Goal: Participate in discussion: Engage in conversation with other users on a specific topic

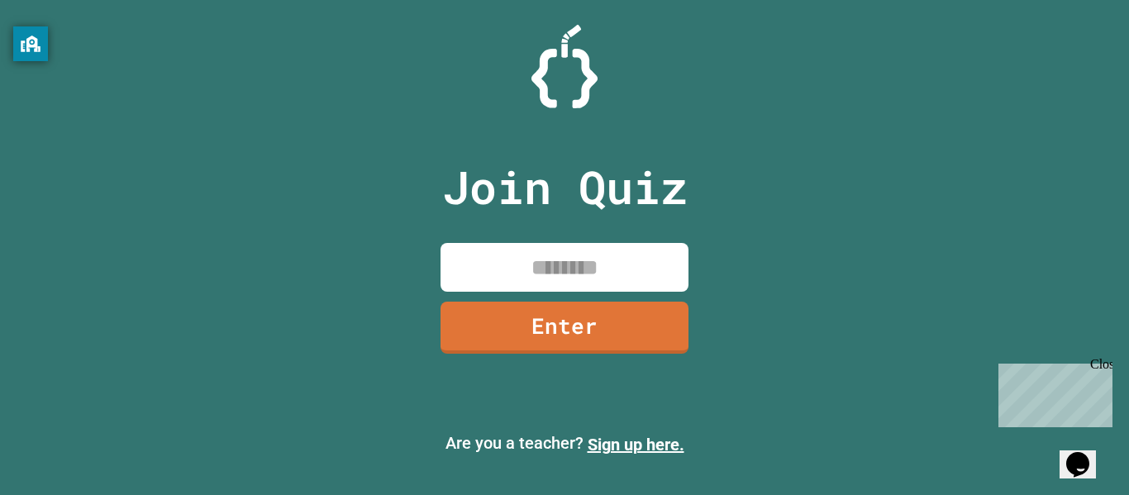
click at [552, 265] on input at bounding box center [564, 267] width 248 height 49
type input "********"
click at [570, 340] on link "Enter" at bounding box center [564, 325] width 245 height 55
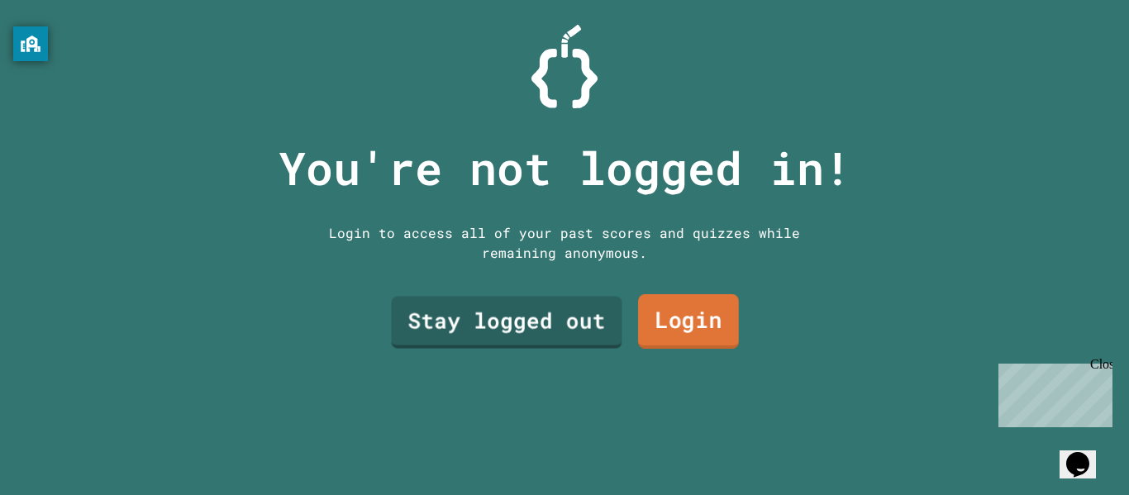
click at [692, 313] on link "Login" at bounding box center [688, 321] width 101 height 55
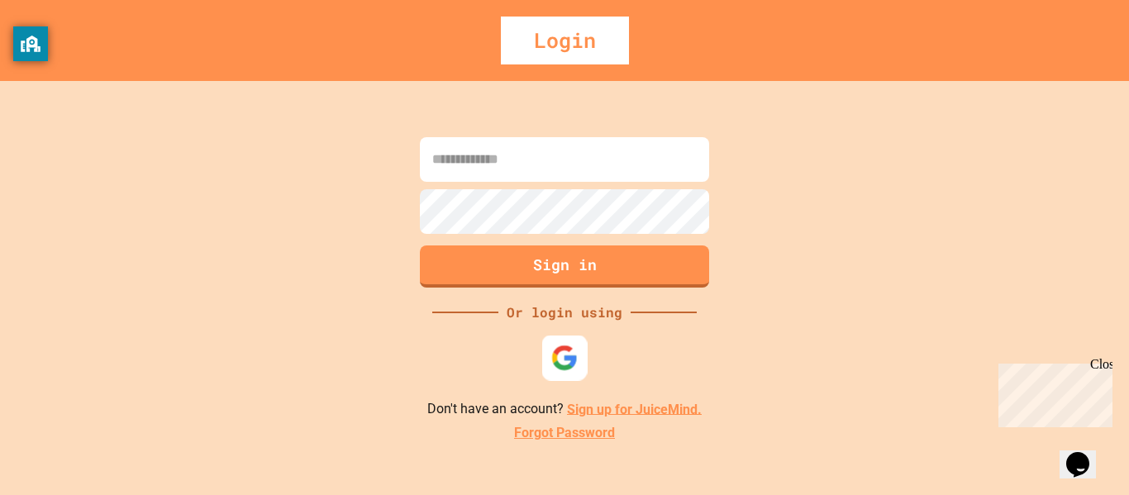
click at [570, 340] on div at bounding box center [564, 357] width 45 height 45
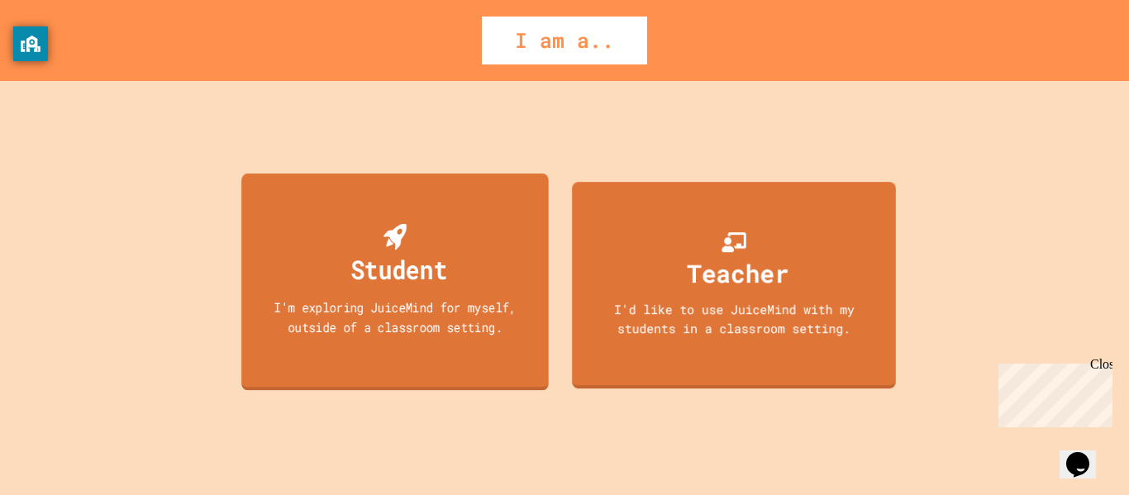
click at [498, 276] on div "Student I'm exploring JuiceMind for myself, outside of a classroom setting." at bounding box center [394, 281] width 307 height 217
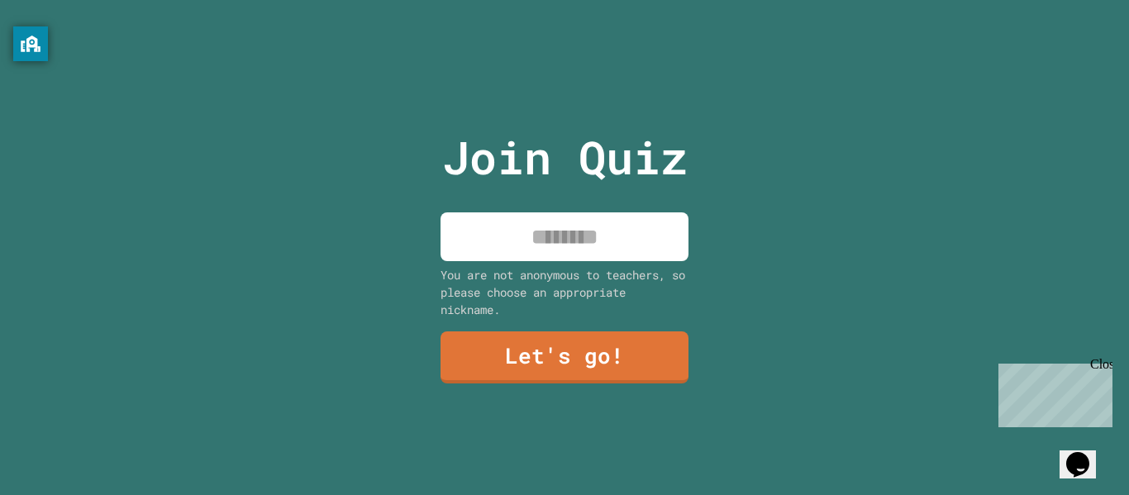
click at [549, 234] on input at bounding box center [564, 236] width 248 height 49
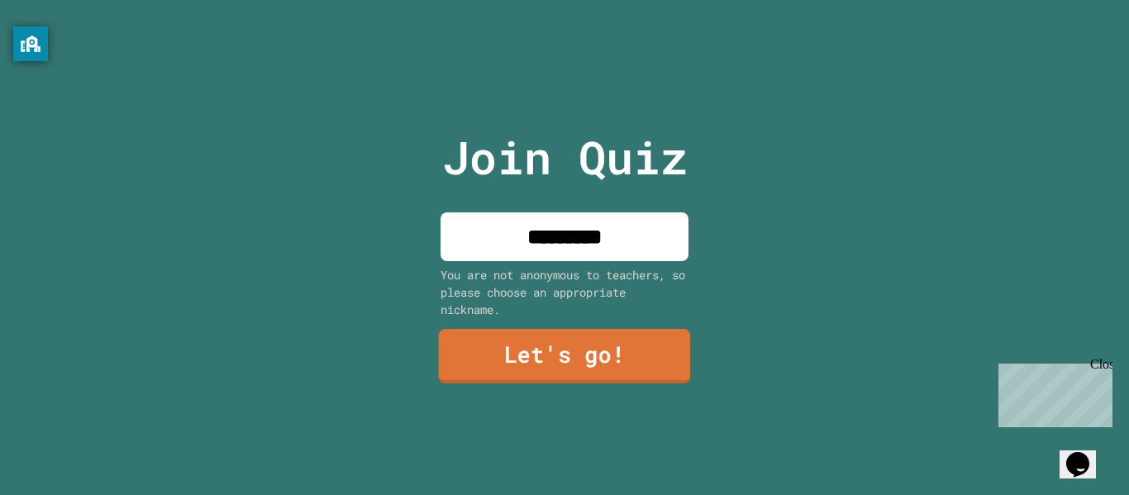
type input "********"
click at [556, 349] on link "Let's go!" at bounding box center [565, 356] width 252 height 55
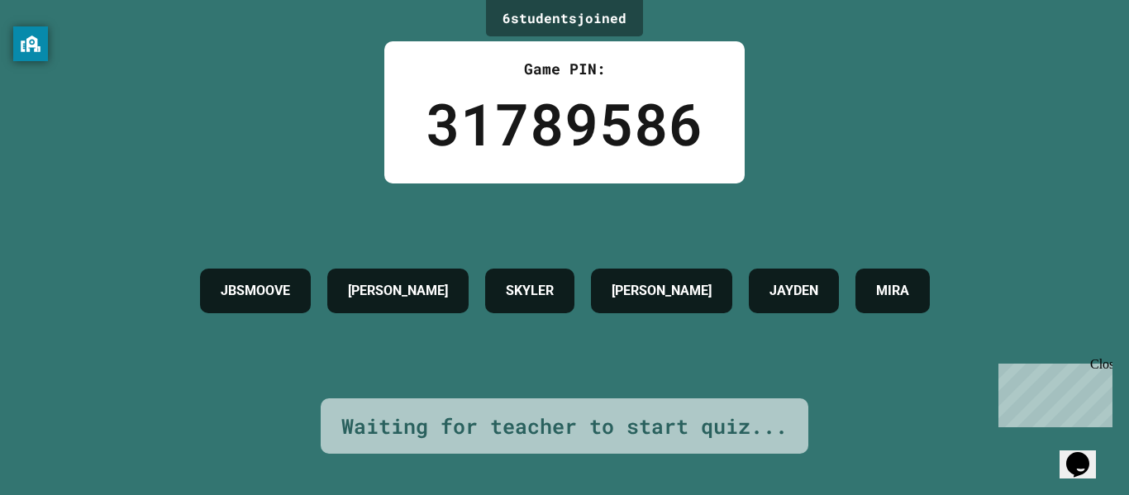
click at [1091, 468] on button "Opens Chat This icon Opens the chat window." at bounding box center [1077, 464] width 36 height 28
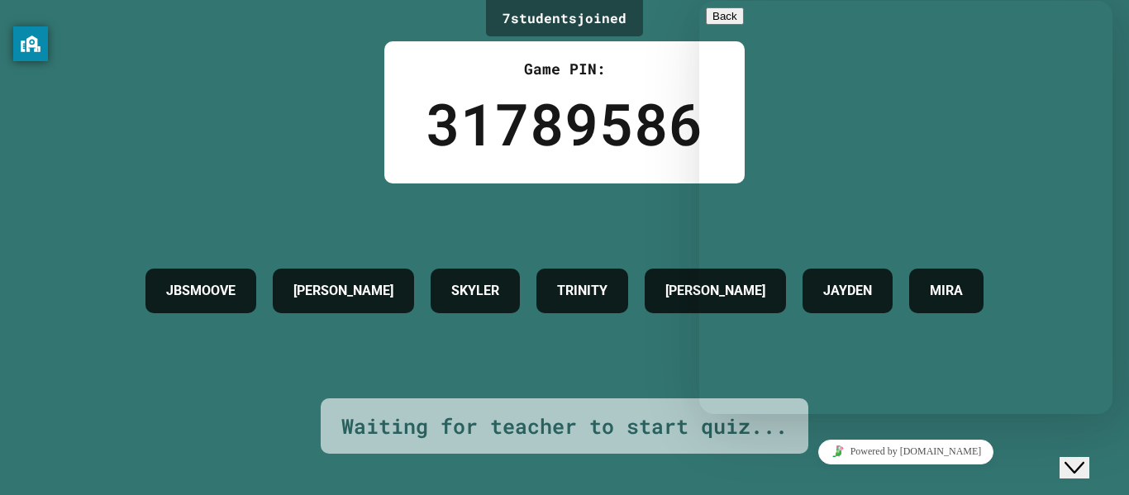
click at [699, 1] on textarea at bounding box center [699, 1] width 0 height 0
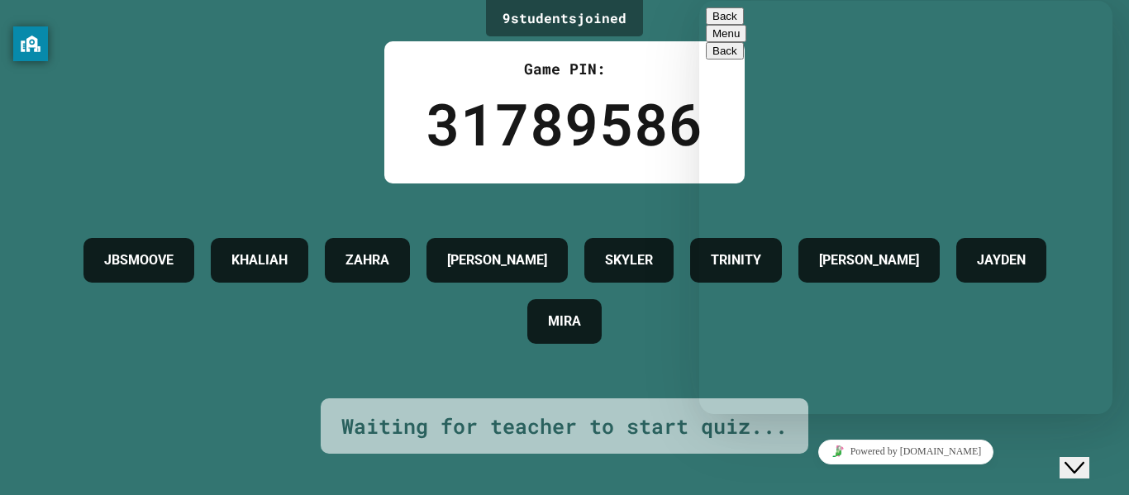
type textarea "**********"
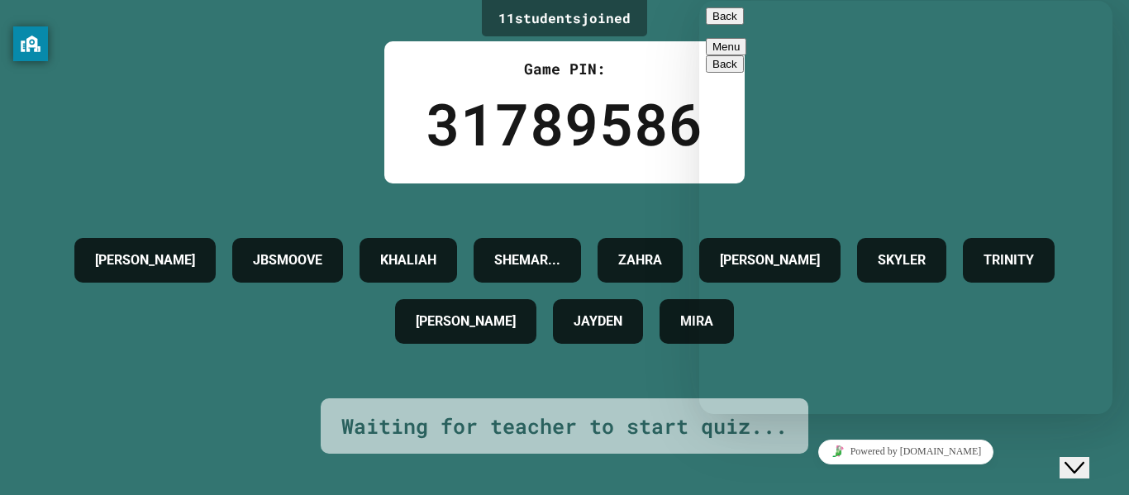
click at [297, 116] on div "11 student s joined Game PIN: 31789586 [PERSON_NAME] KHALIAH SHEMAR... [PERSON_…" at bounding box center [564, 247] width 1129 height 495
click at [737, 22] on span "primary" at bounding box center [737, 16] width 0 height 12
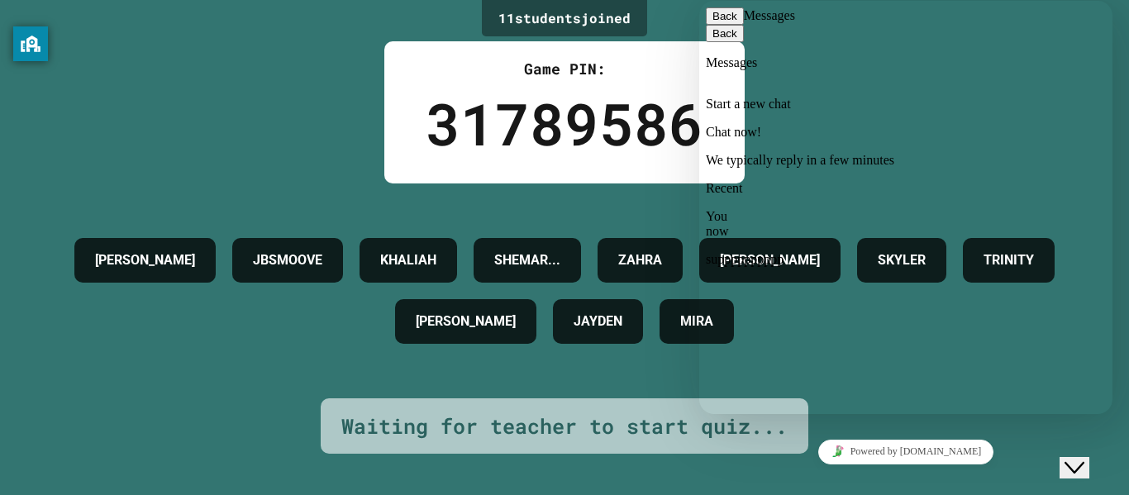
click at [928, 153] on p "We typically reply in a few minutes" at bounding box center [906, 160] width 400 height 15
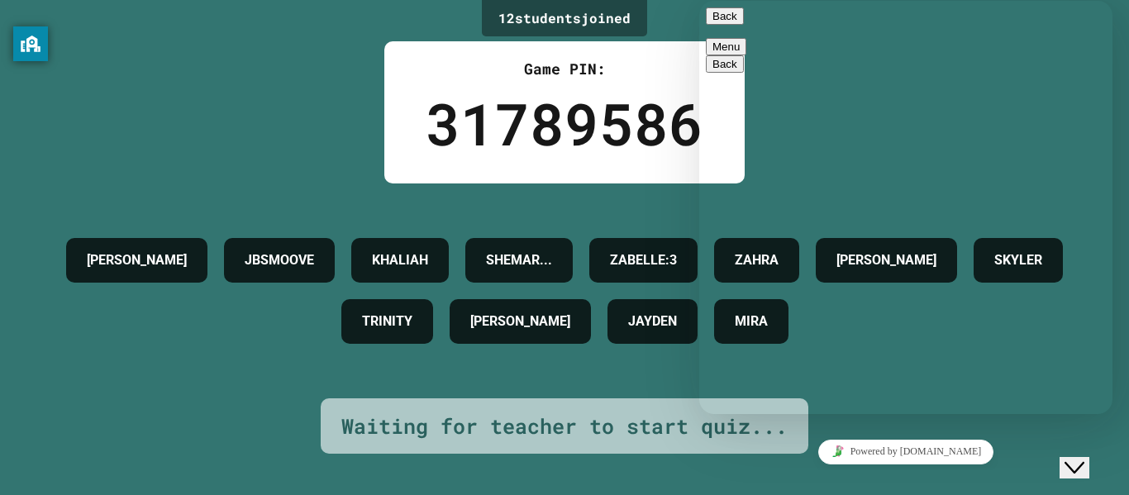
click at [699, 1] on textarea at bounding box center [699, 1] width 0 height 0
click at [699, 1] on textarea "**********" at bounding box center [699, 1] width 0 height 0
type textarea "**********"
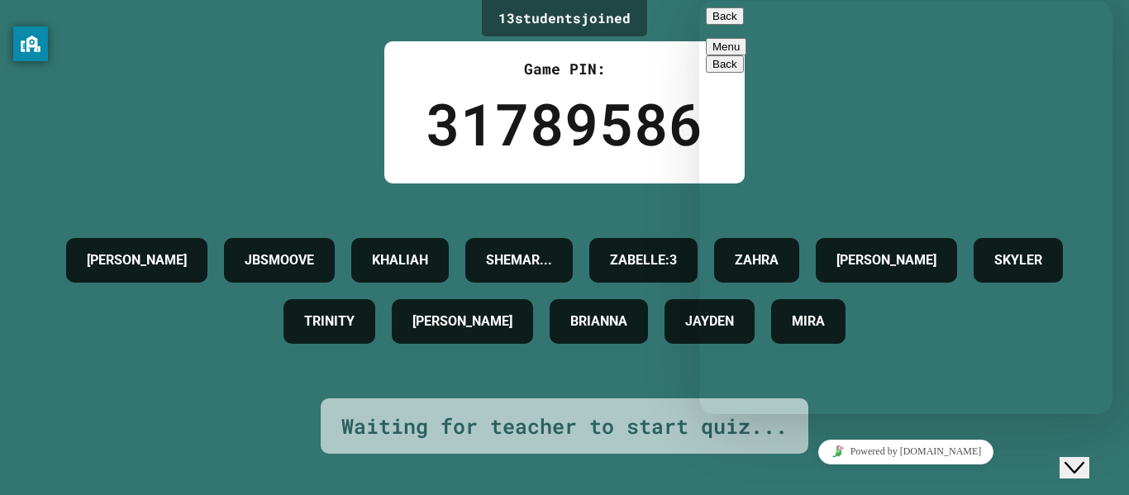
click at [723, 25] on button "Back" at bounding box center [725, 15] width 38 height 17
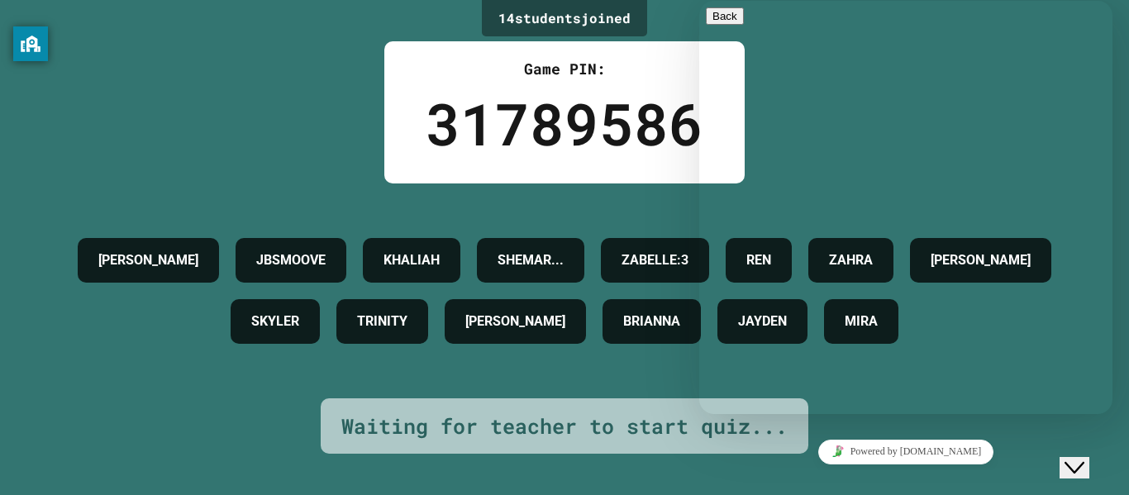
click at [677, 21] on div "14 student s joined Game PIN: 31789586 [PERSON_NAME] KHALIAH SHEMAR... ZABELLE:…" at bounding box center [564, 247] width 1129 height 495
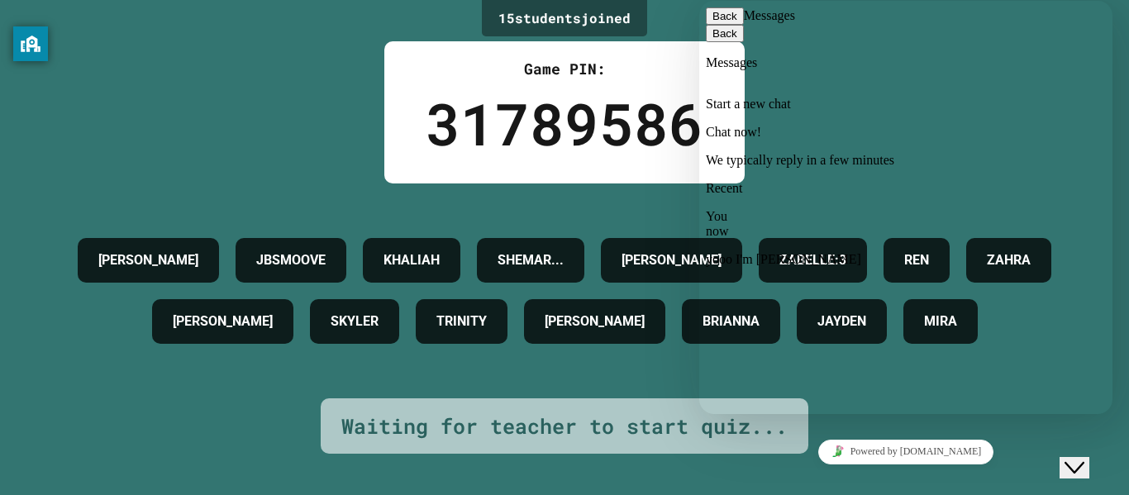
click at [835, 427] on div "15 student s joined Game PIN: 31789586 [PERSON_NAME] KHALIAH SHEMAR... [PERSON_…" at bounding box center [564, 247] width 1129 height 495
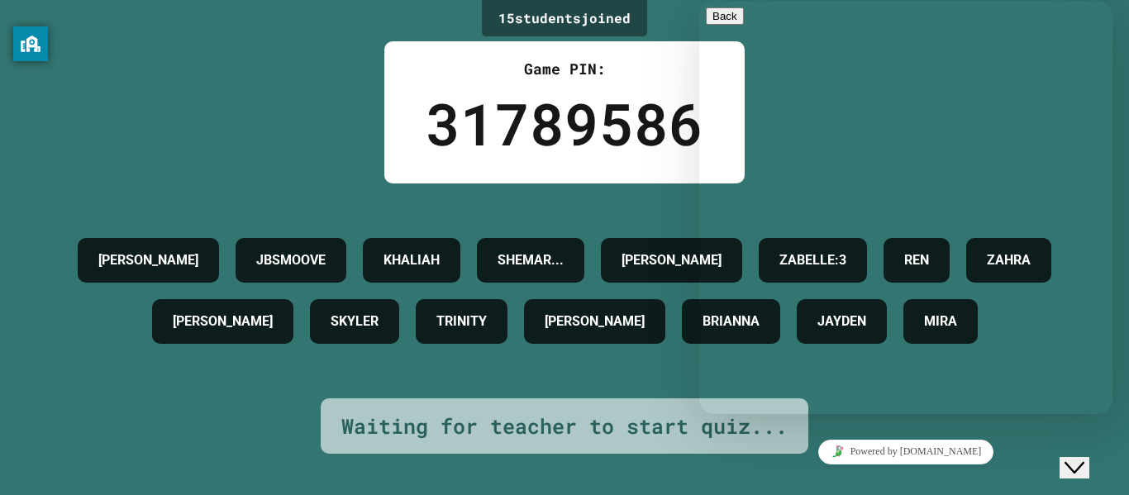
click at [846, 449] on link "Powered by [DOMAIN_NAME]" at bounding box center [906, 452] width 176 height 25
click at [1084, 458] on div "Close Chat This icon closes the chat window." at bounding box center [1074, 468] width 20 height 20
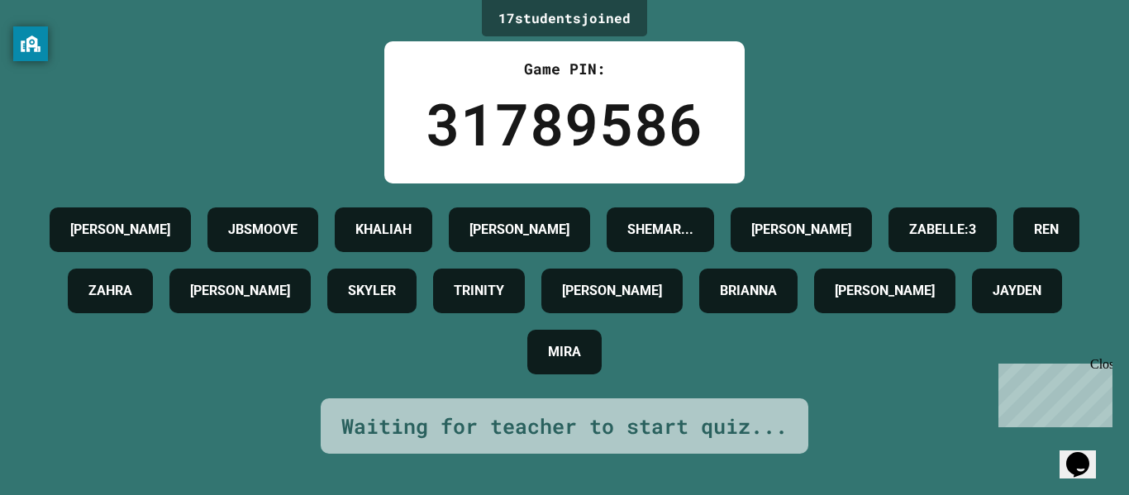
click at [1085, 476] on button "Opens Chat This icon Opens the chat window." at bounding box center [1077, 464] width 36 height 28
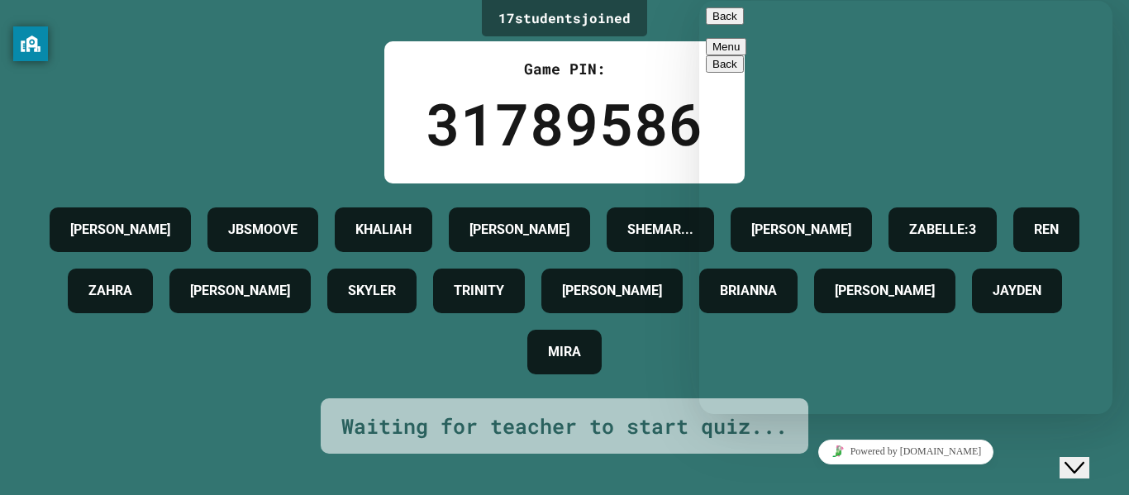
click at [739, 40] on span "Menu" at bounding box center [739, 46] width 0 height 12
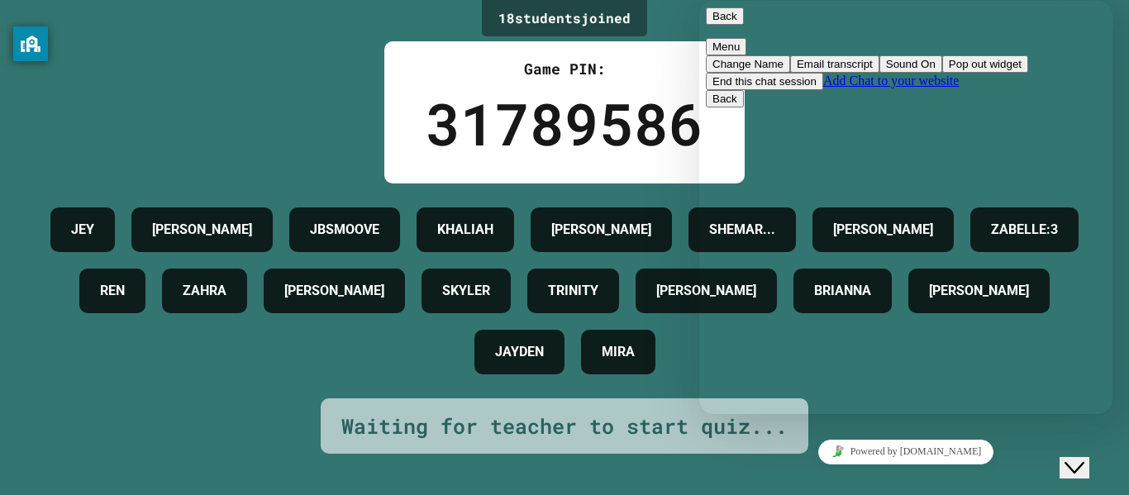
click at [737, 22] on span "primary" at bounding box center [737, 16] width 0 height 12
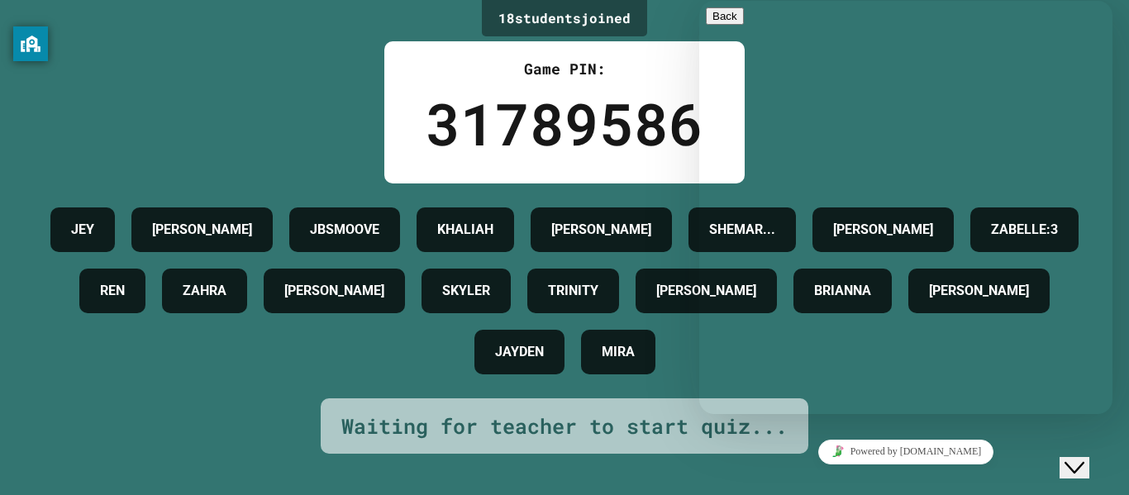
click at [671, 32] on div "18 student s joined Game PIN: 31789586 [PERSON_NAME] [PERSON_NAME] SHEMAR... [P…" at bounding box center [564, 247] width 1129 height 495
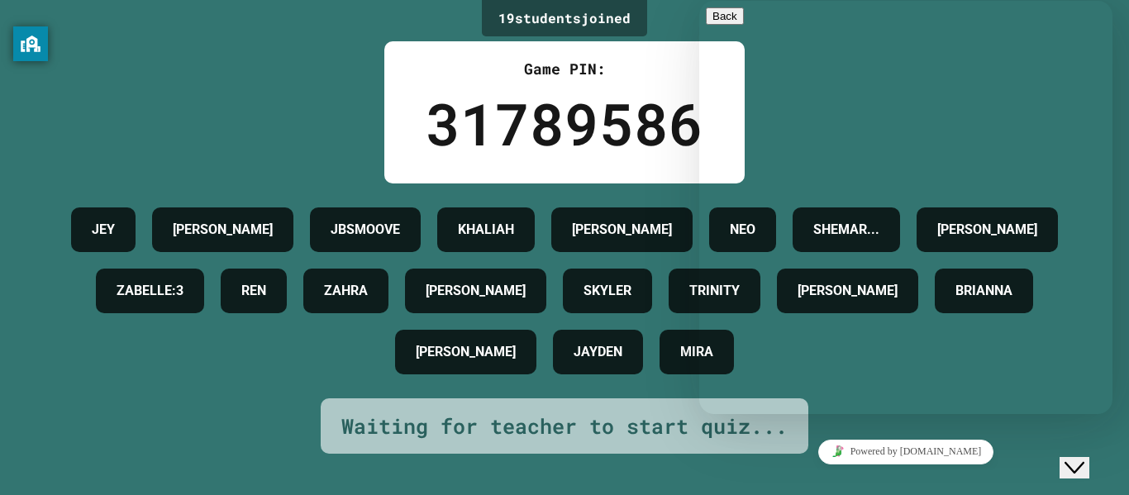
click at [201, 383] on div "[PERSON_NAME] JBSMOOVE [PERSON_NAME] NEO SHEMAR... [PERSON_NAME]:3 [PERSON_NAME…" at bounding box center [564, 290] width 1046 height 183
click at [699, 1] on textarea "**********" at bounding box center [699, 1] width 0 height 0
type textarea "***"
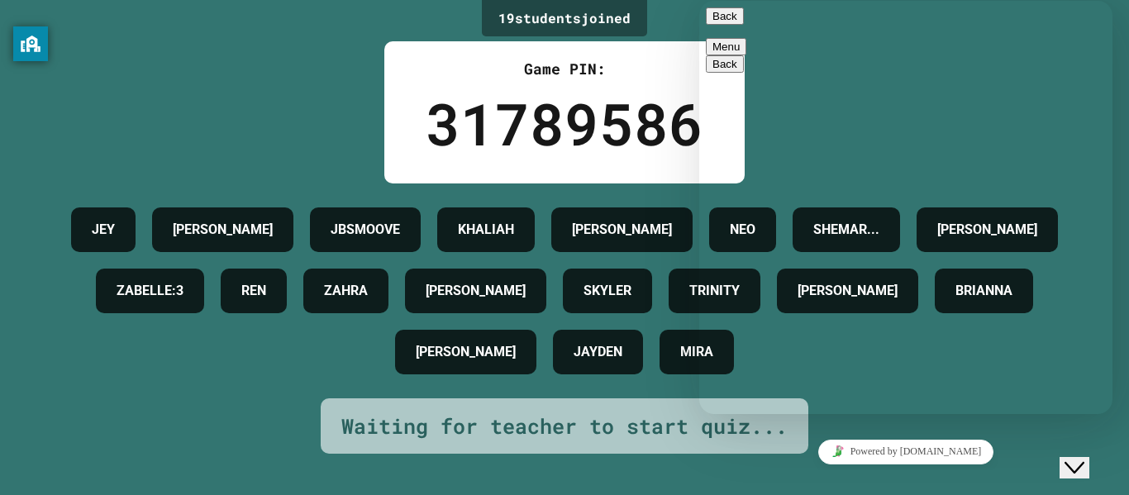
scroll to position [80, 0]
click at [728, 20] on button "Back" at bounding box center [725, 15] width 38 height 17
click at [683, 35] on div "19 student s joined Game PIN: 31789586 [PERSON_NAME] JBSMOOVE [PERSON_NAME] NEO…" at bounding box center [564, 247] width 1129 height 495
click at [1084, 458] on icon "Close Chat This icon closes the chat window." at bounding box center [1074, 468] width 20 height 20
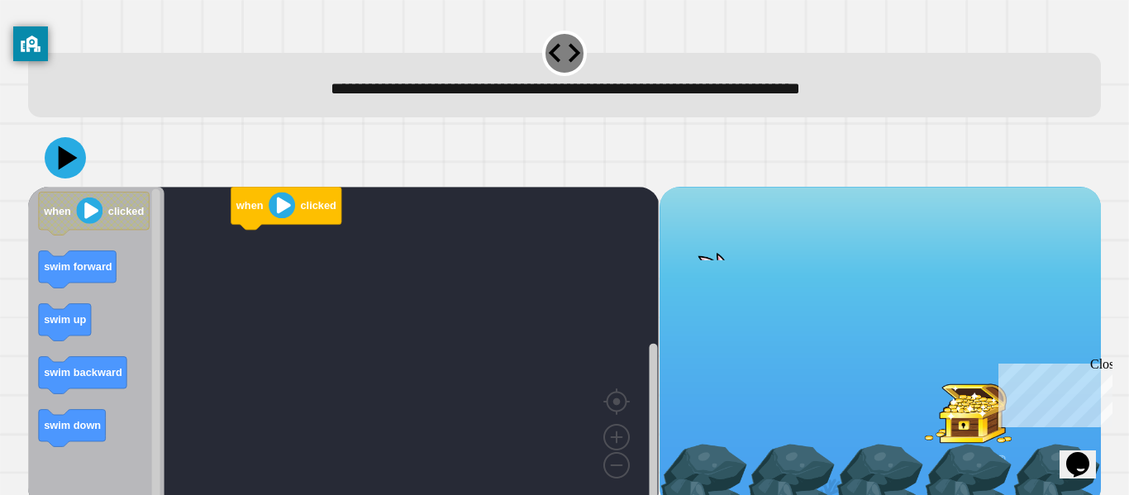
scroll to position [20, 0]
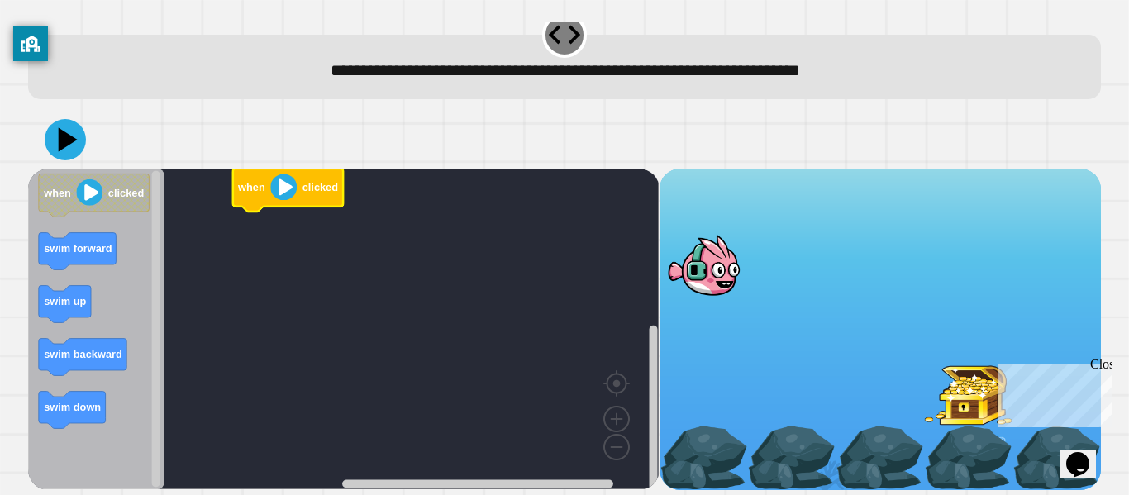
click at [270, 189] on icon "Blockly Workspace" at bounding box center [288, 190] width 111 height 43
click at [290, 190] on image "Blockly Workspace" at bounding box center [286, 187] width 26 height 26
click at [286, 192] on image "Blockly Workspace" at bounding box center [286, 187] width 26 height 26
click at [743, 273] on div at bounding box center [703, 265] width 88 height 64
click at [275, 225] on text "swim forward" at bounding box center [274, 222] width 69 height 12
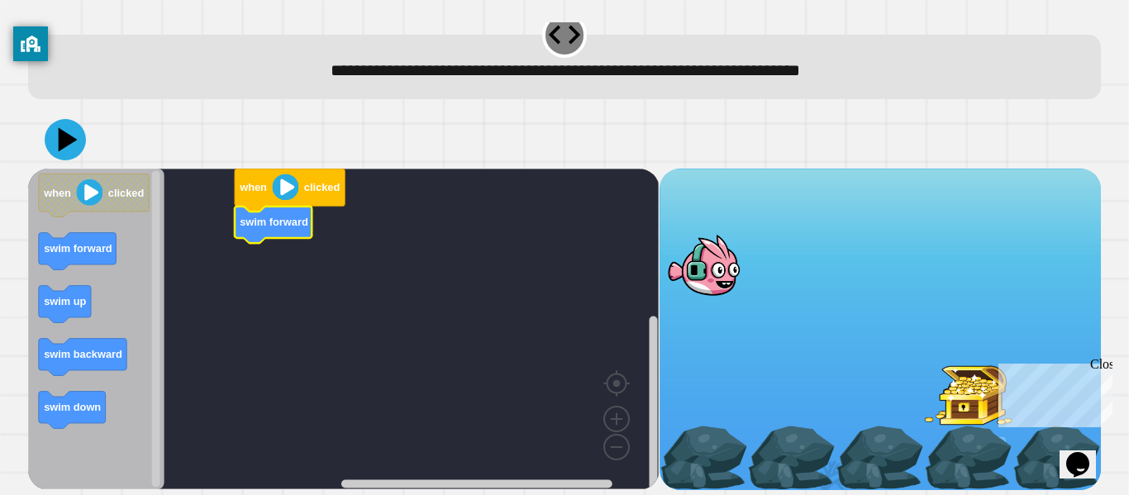
click at [278, 187] on image "Blockly Workspace" at bounding box center [286, 187] width 26 height 26
click at [65, 137] on icon at bounding box center [68, 140] width 23 height 29
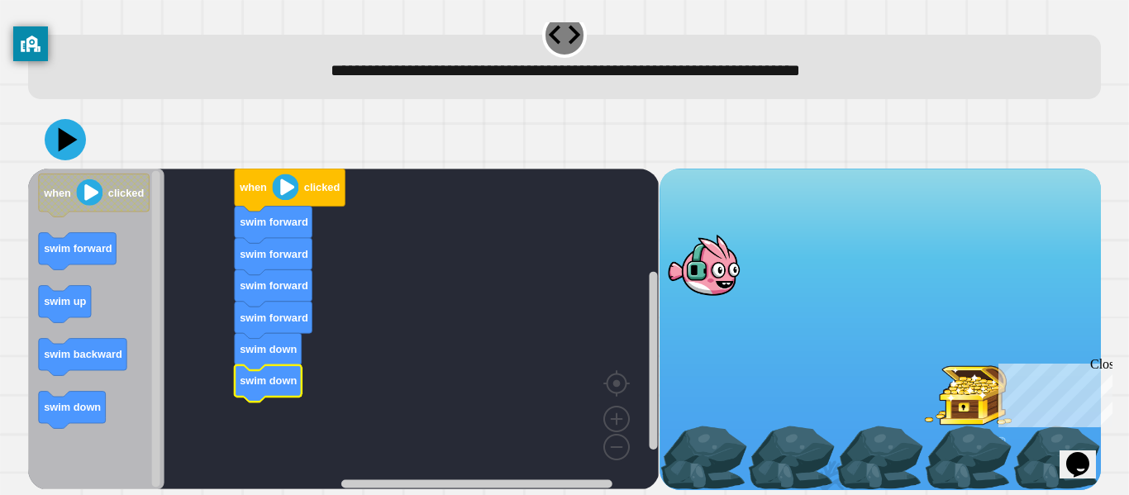
click at [285, 183] on image "Blockly Workspace" at bounding box center [286, 187] width 26 height 26
click at [86, 134] on button at bounding box center [65, 139] width 41 height 41
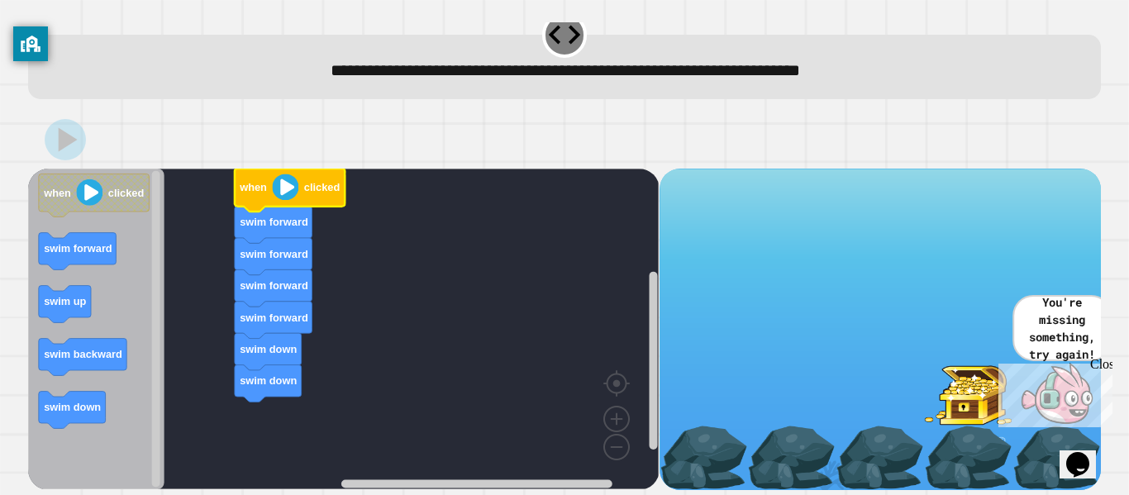
click at [274, 272] on icon "Blockly Workspace" at bounding box center [274, 287] width 78 height 37
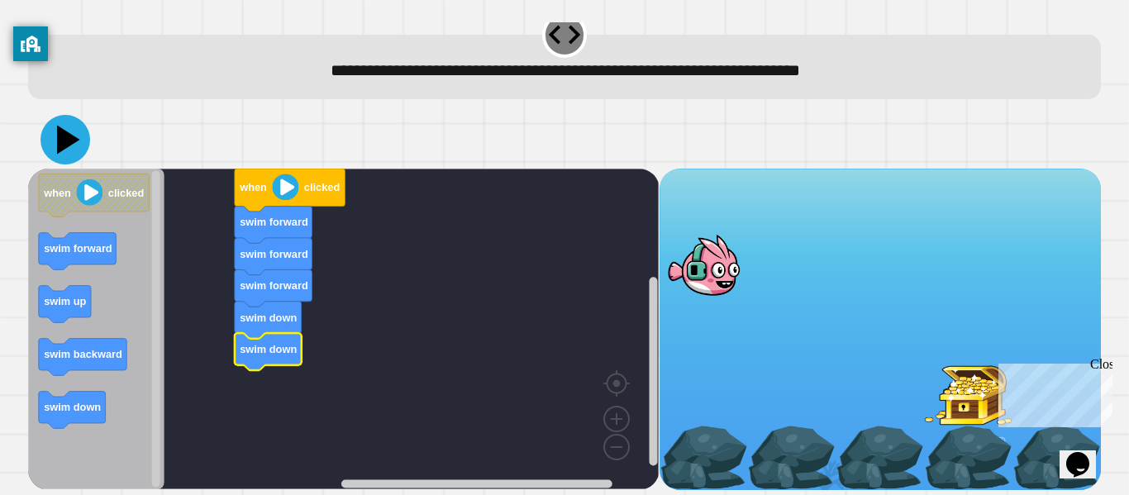
click at [69, 137] on icon at bounding box center [68, 140] width 23 height 29
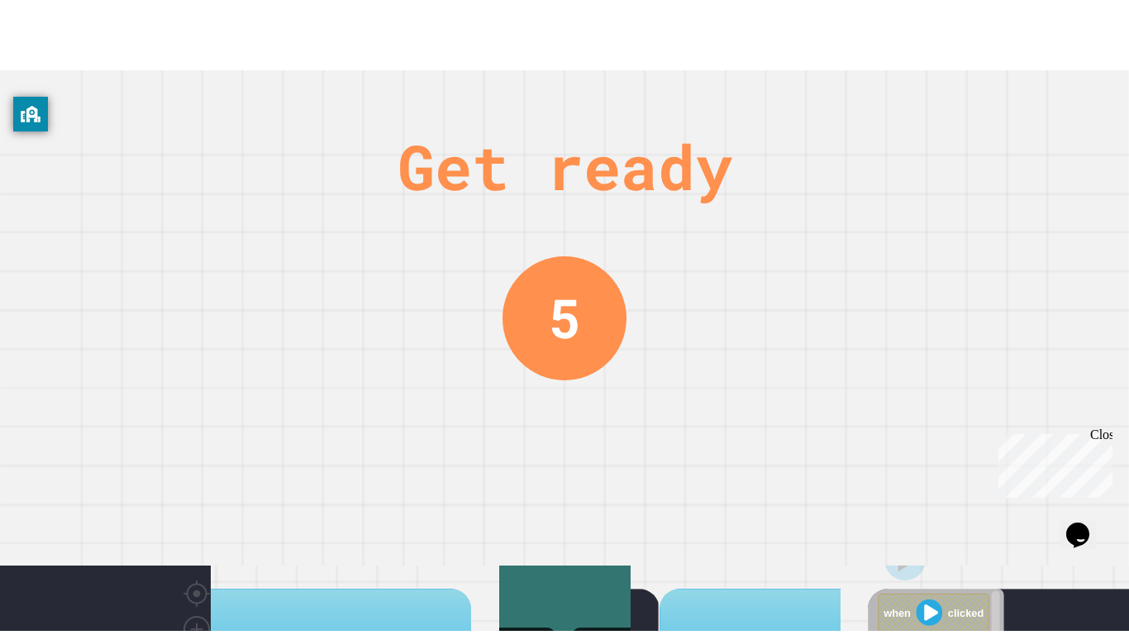
scroll to position [0, 0]
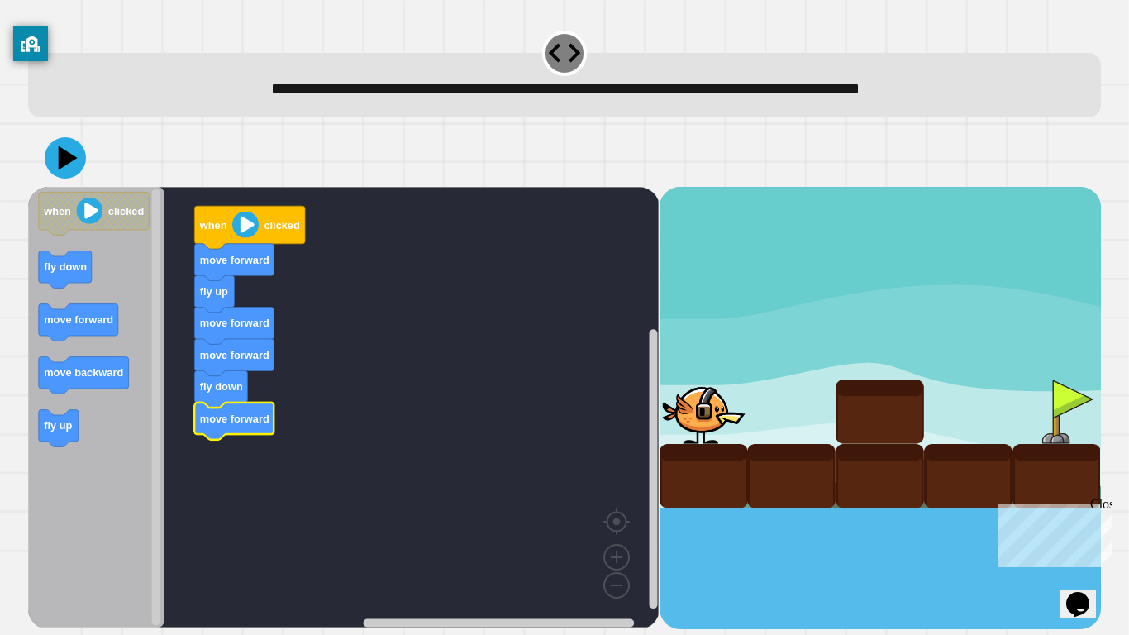
click at [74, 162] on icon at bounding box center [65, 157] width 41 height 41
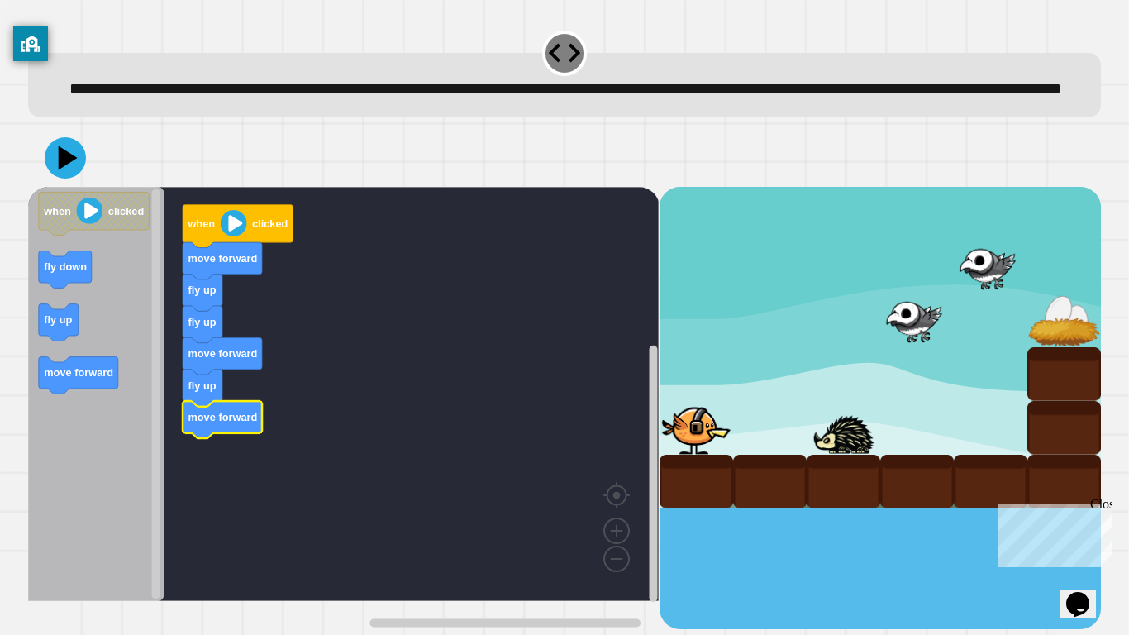
click at [72, 169] on icon at bounding box center [68, 157] width 19 height 24
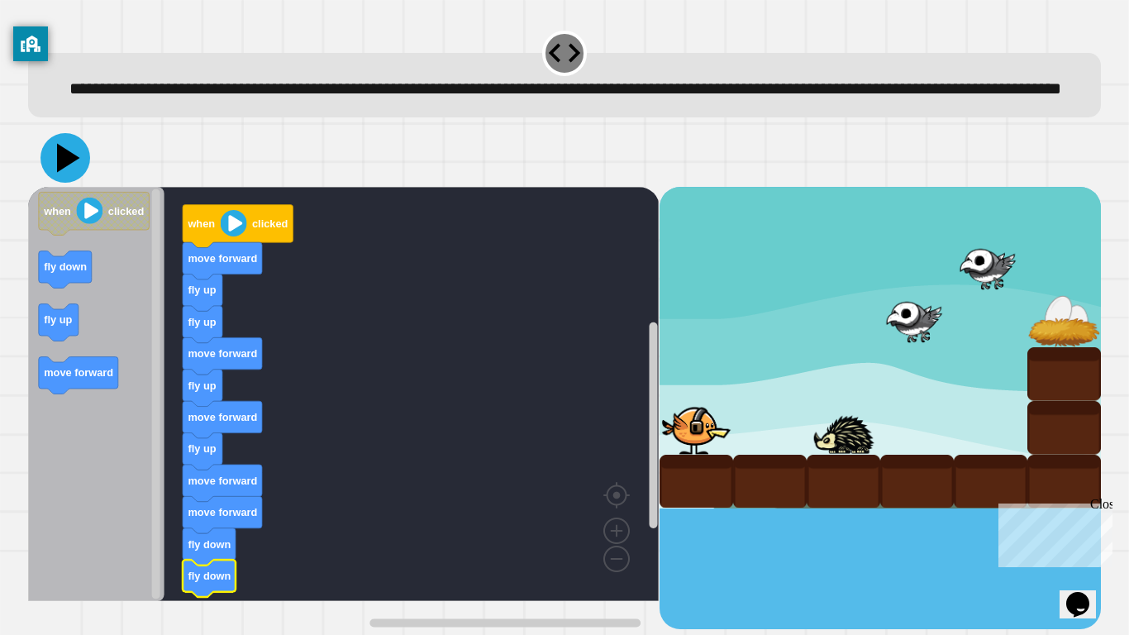
click at [77, 183] on icon at bounding box center [65, 158] width 50 height 50
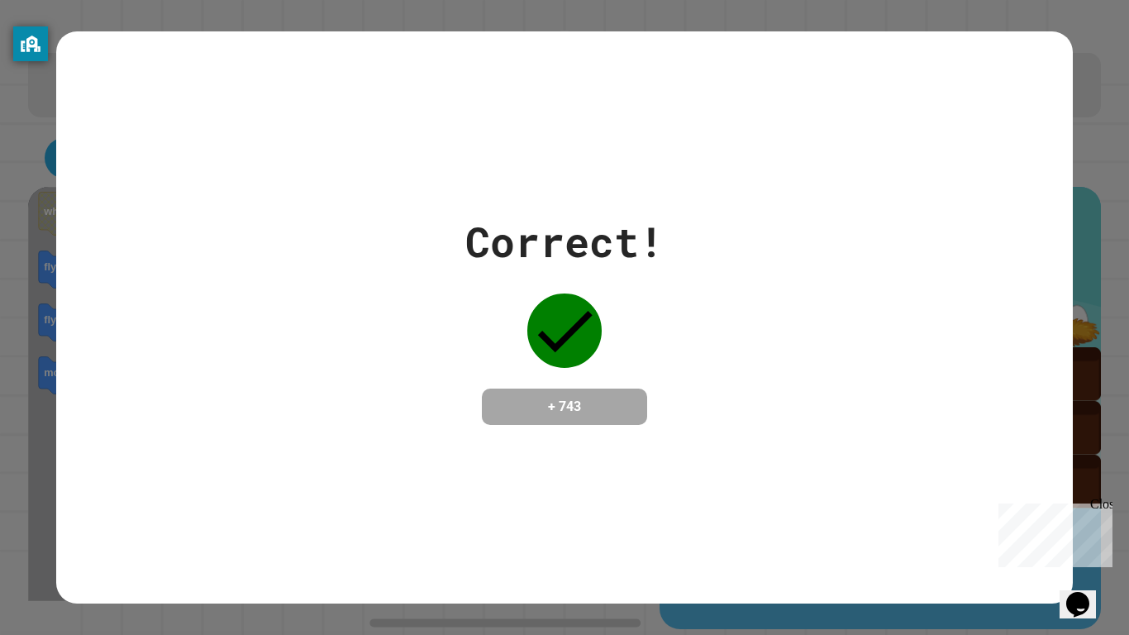
click at [1068, 494] on div "Opens Chat This icon Opens the chat window." at bounding box center [1077, 604] width 26 height 26
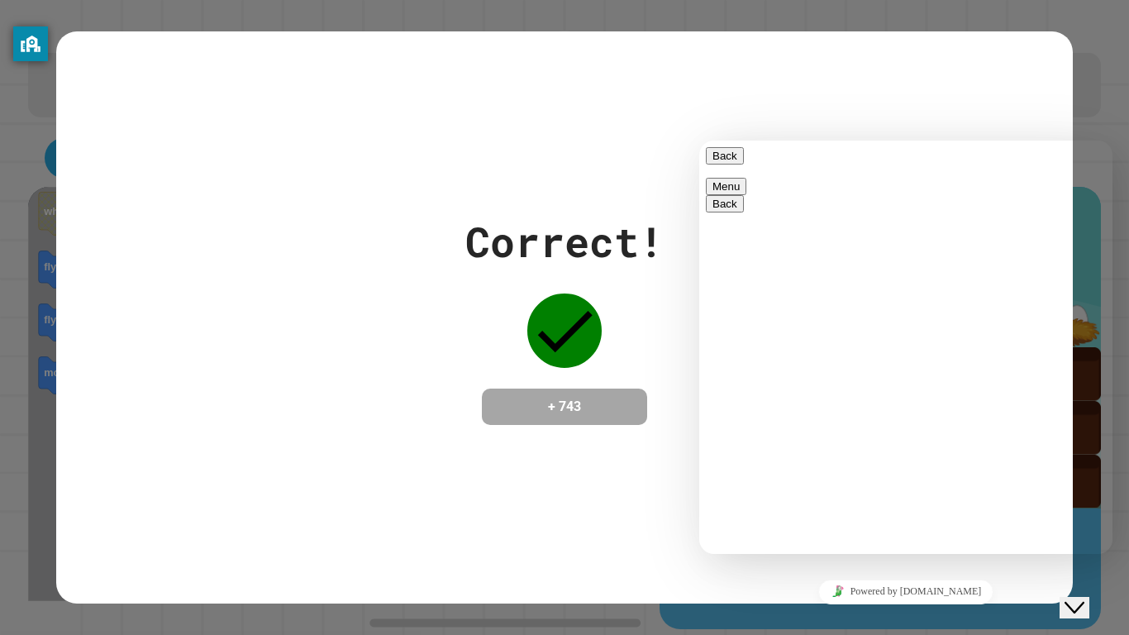
scroll to position [80, 0]
click at [1080, 494] on icon "Close Chat This icon closes the chat window." at bounding box center [1074, 607] width 20 height 20
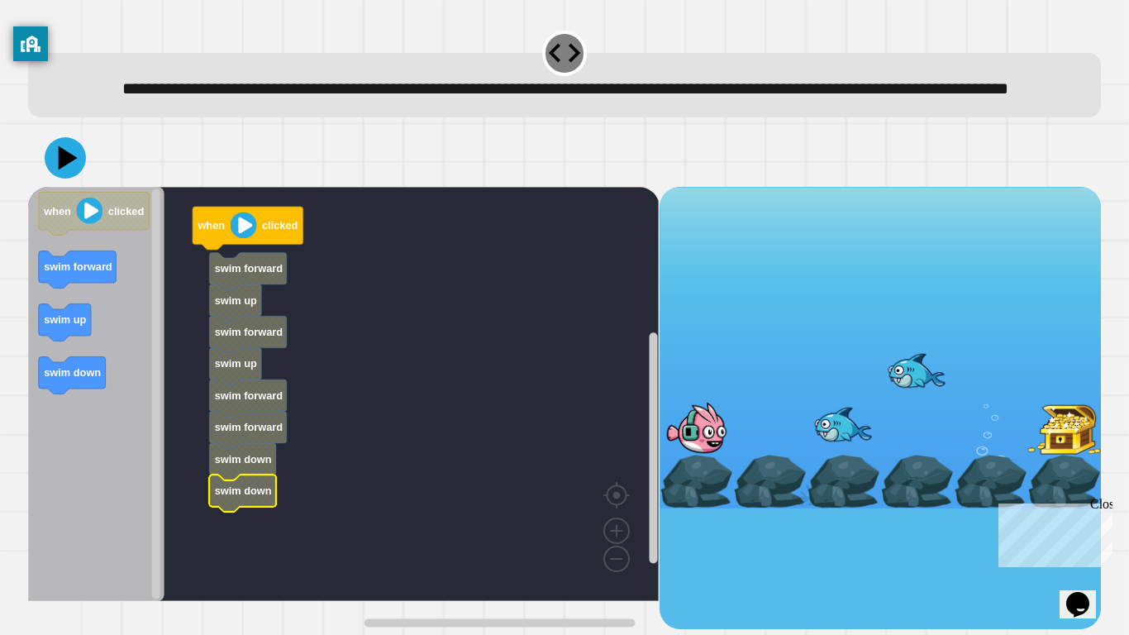
click at [85, 187] on div at bounding box center [564, 158] width 1072 height 58
click at [74, 183] on icon at bounding box center [65, 158] width 50 height 50
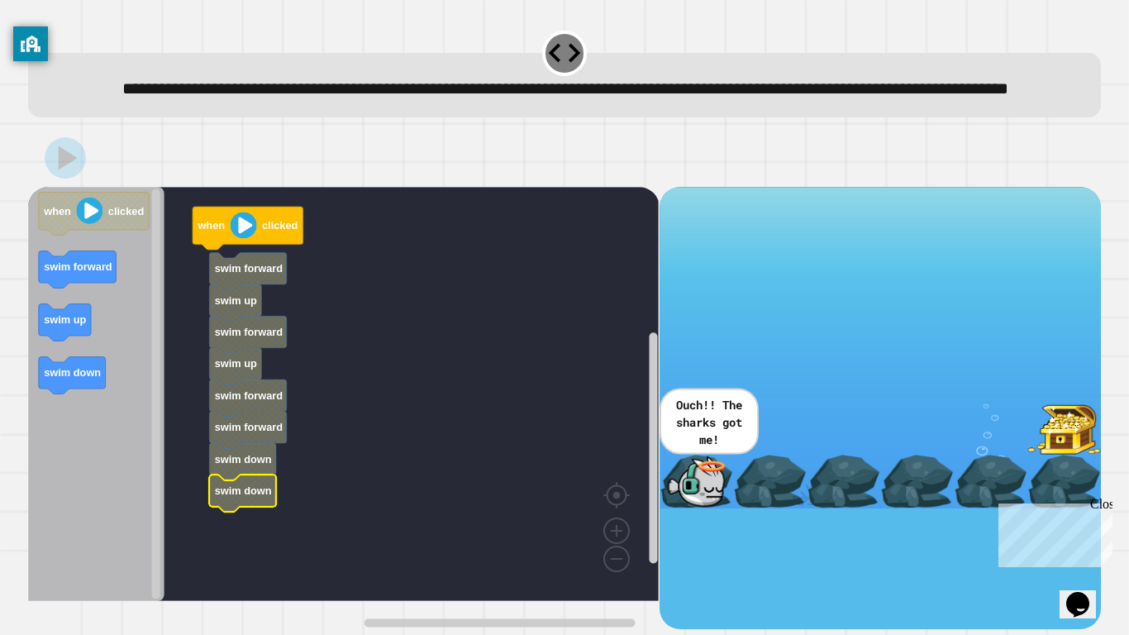
click at [269, 274] on text "swim forward" at bounding box center [249, 268] width 69 height 12
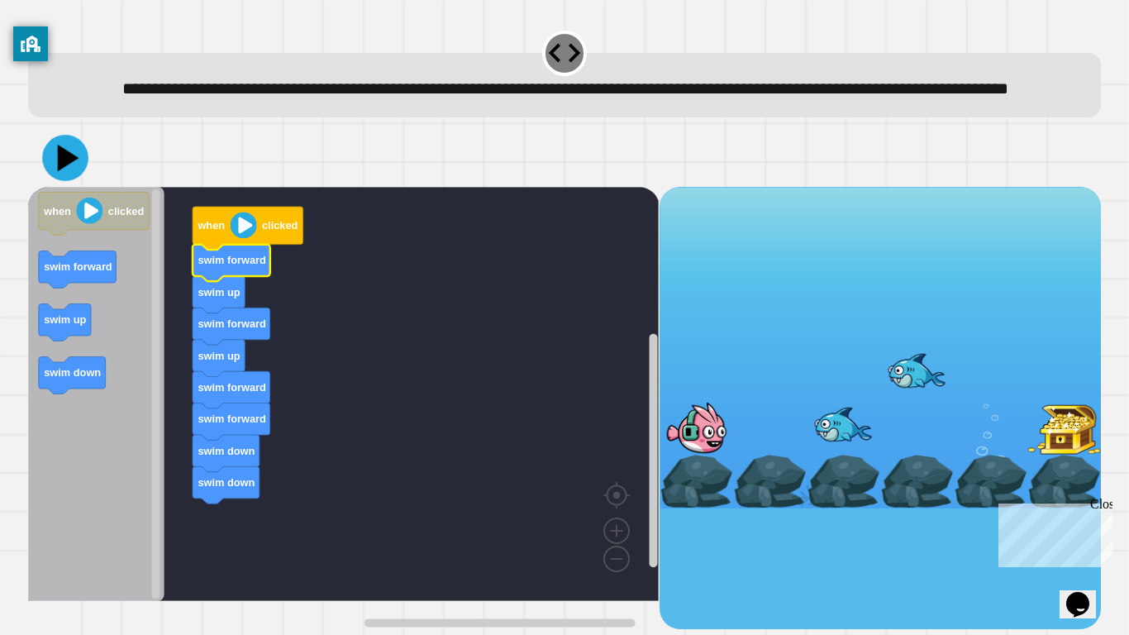
click at [56, 181] on icon at bounding box center [65, 158] width 46 height 46
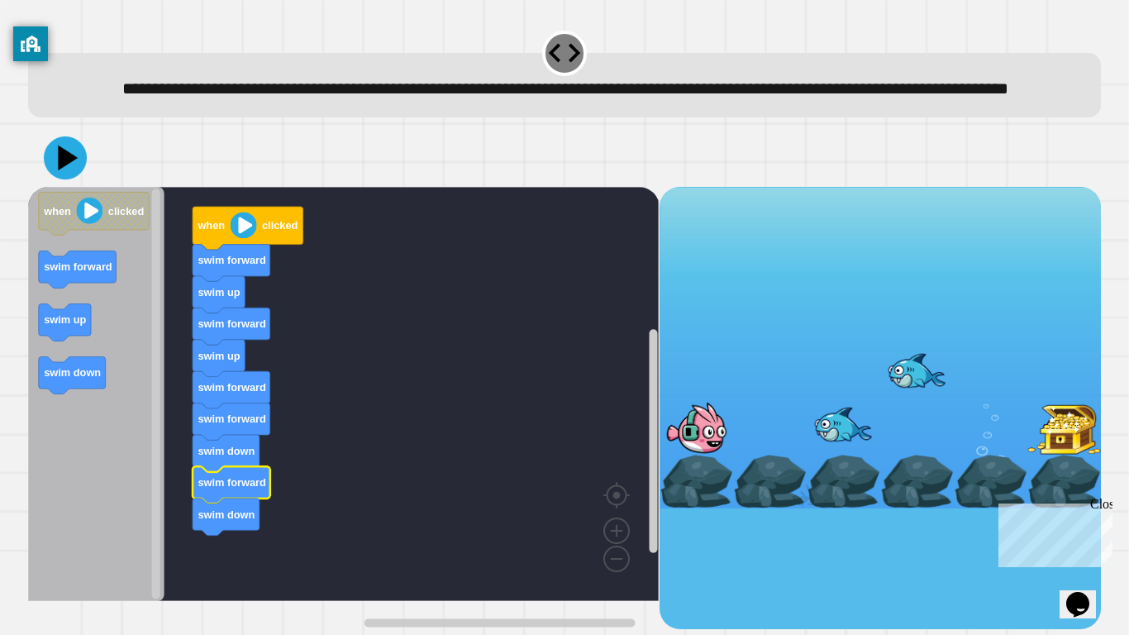
click at [64, 179] on icon at bounding box center [65, 157] width 43 height 43
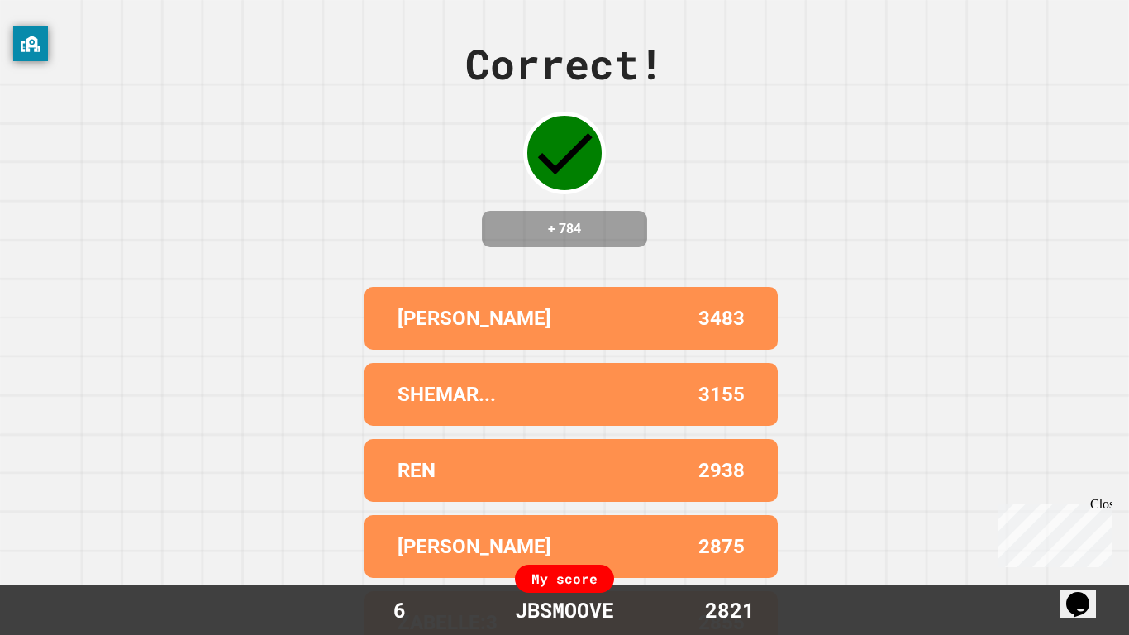
click at [552, 494] on div "JBSMOOVE" at bounding box center [564, 609] width 132 height 31
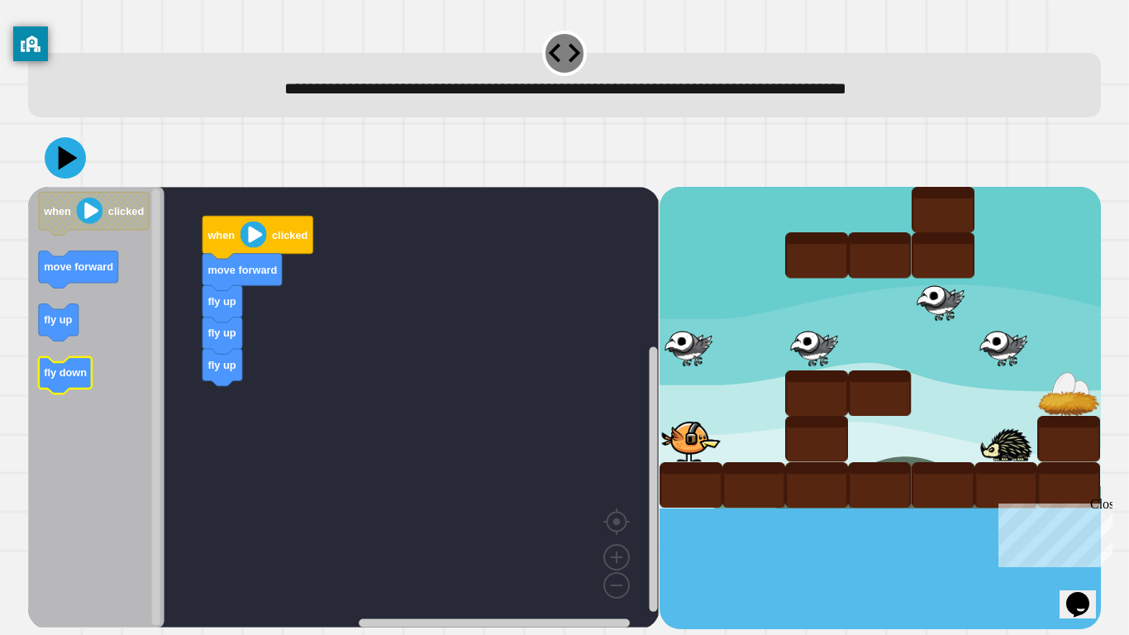
click at [69, 374] on text "fly down" at bounding box center [65, 372] width 43 height 12
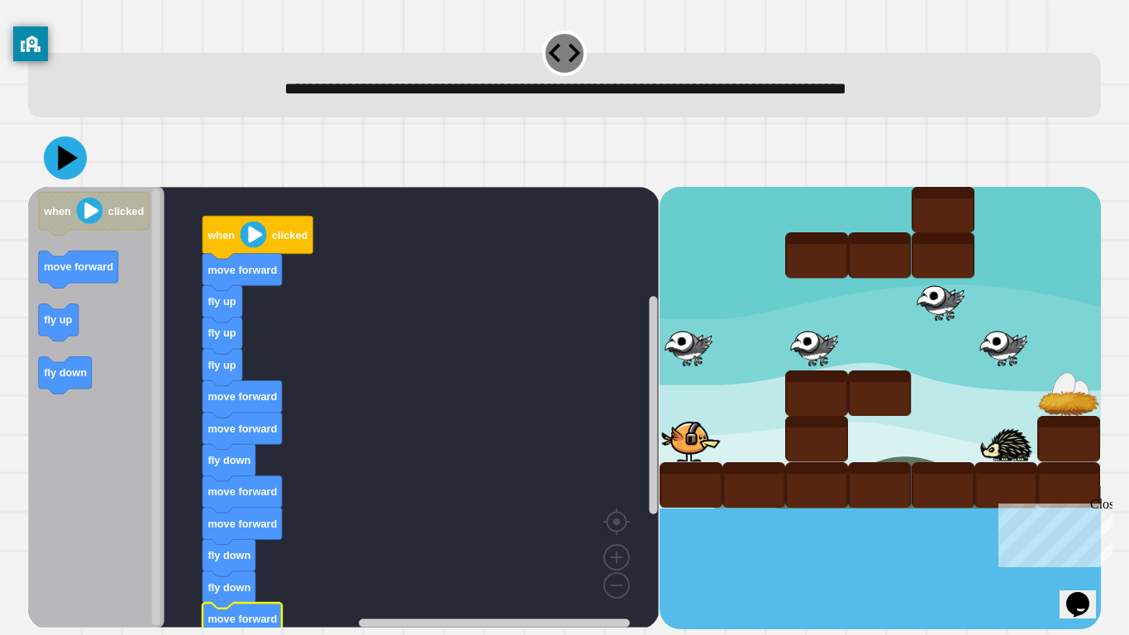
click at [72, 155] on icon at bounding box center [65, 157] width 43 height 43
click at [242, 494] on text "move forward" at bounding box center [242, 523] width 69 height 12
click at [74, 162] on icon at bounding box center [65, 158] width 50 height 50
click at [240, 494] on text "fly down" at bounding box center [229, 555] width 43 height 12
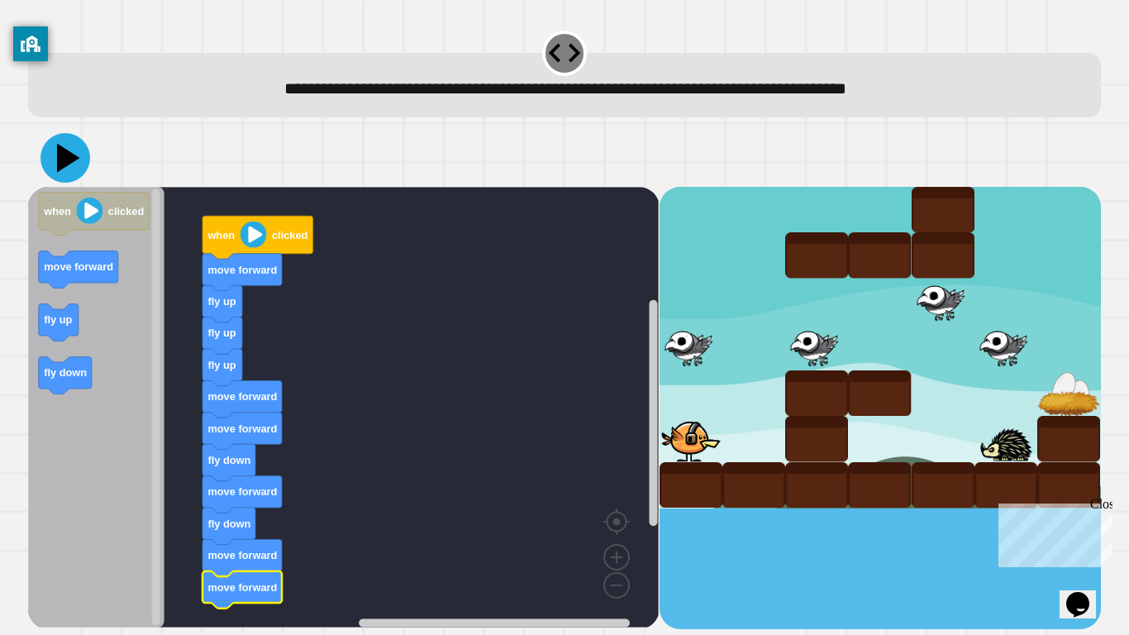
click at [62, 156] on icon at bounding box center [68, 158] width 23 height 29
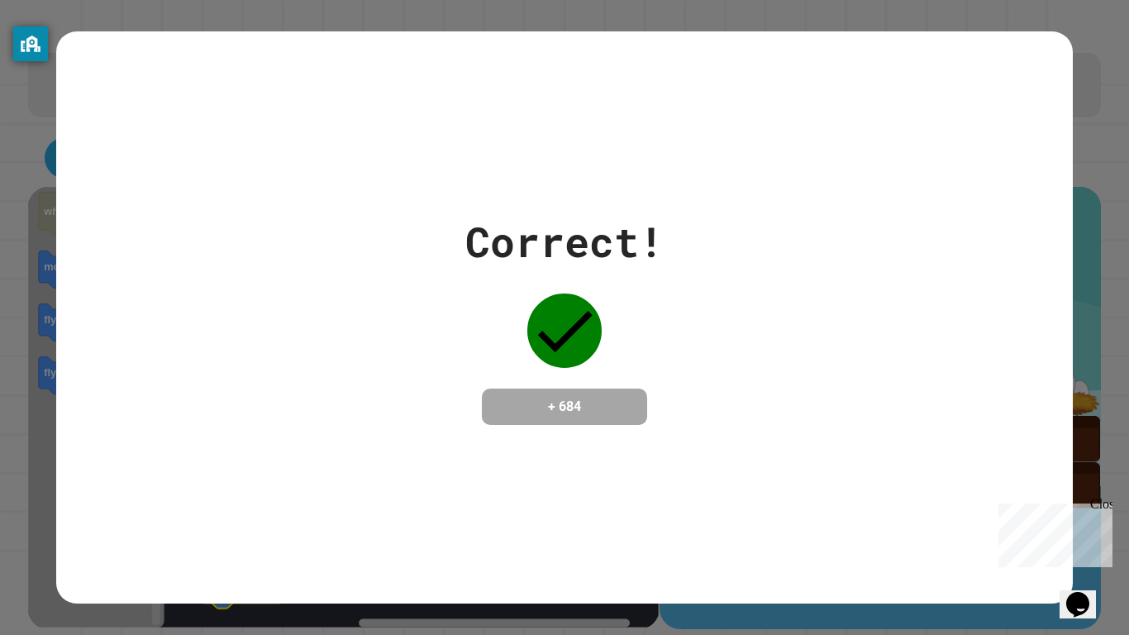
click at [653, 178] on div "Correct! + 684" at bounding box center [563, 316] width 1015 height 571
click at [1106, 494] on div "Close" at bounding box center [1100, 507] width 21 height 21
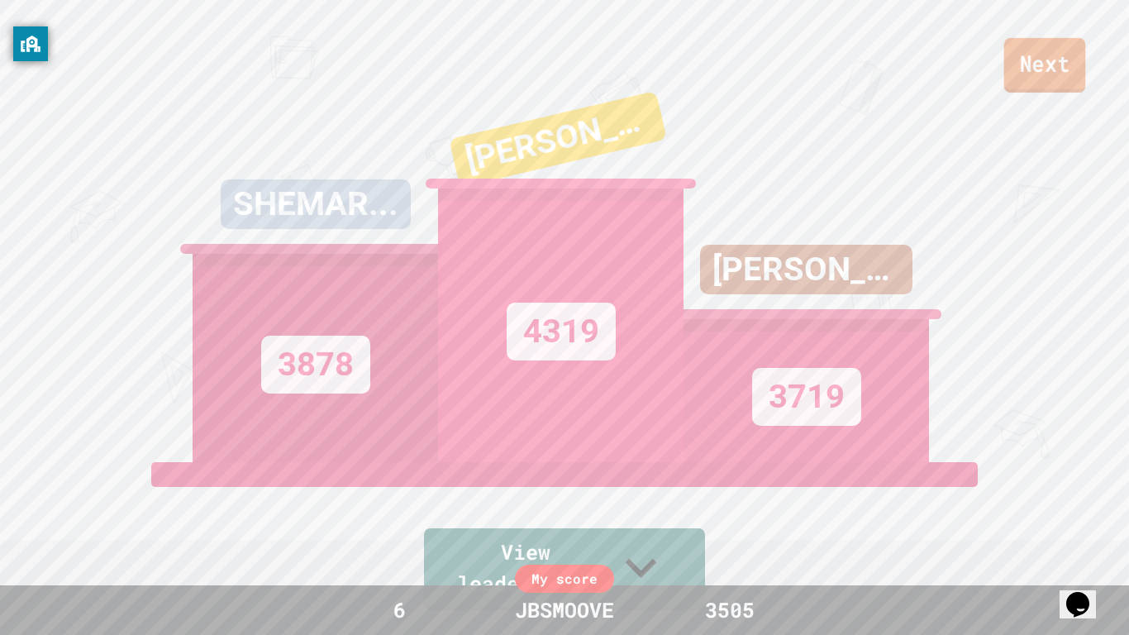
click at [1063, 81] on link "Next" at bounding box center [1045, 65] width 82 height 55
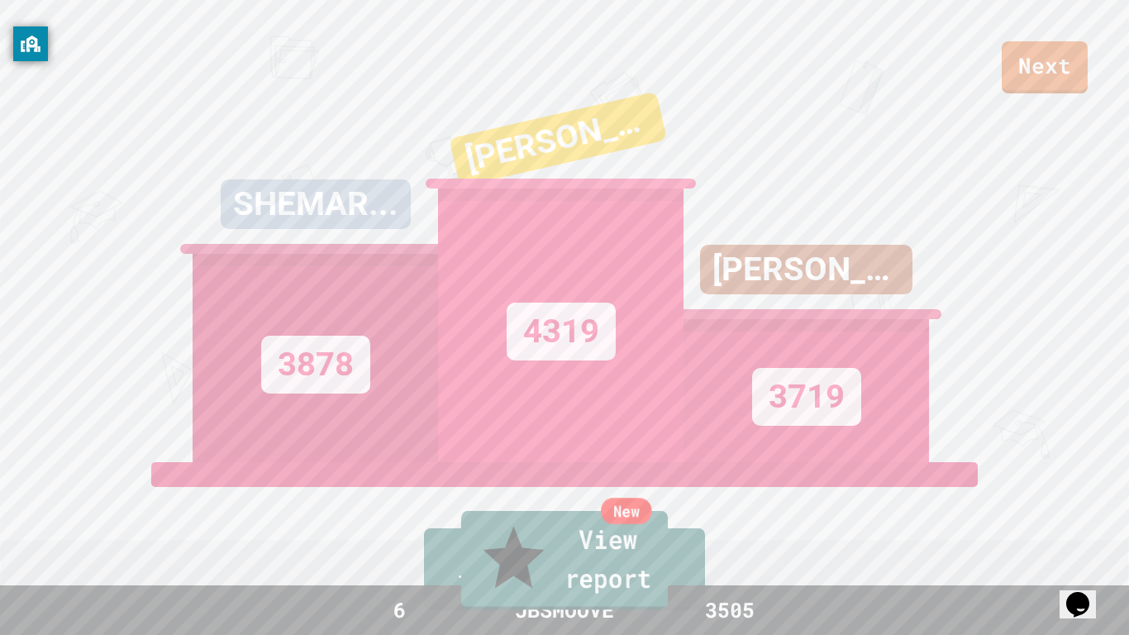
click at [651, 494] on link "New View report" at bounding box center [564, 560] width 207 height 99
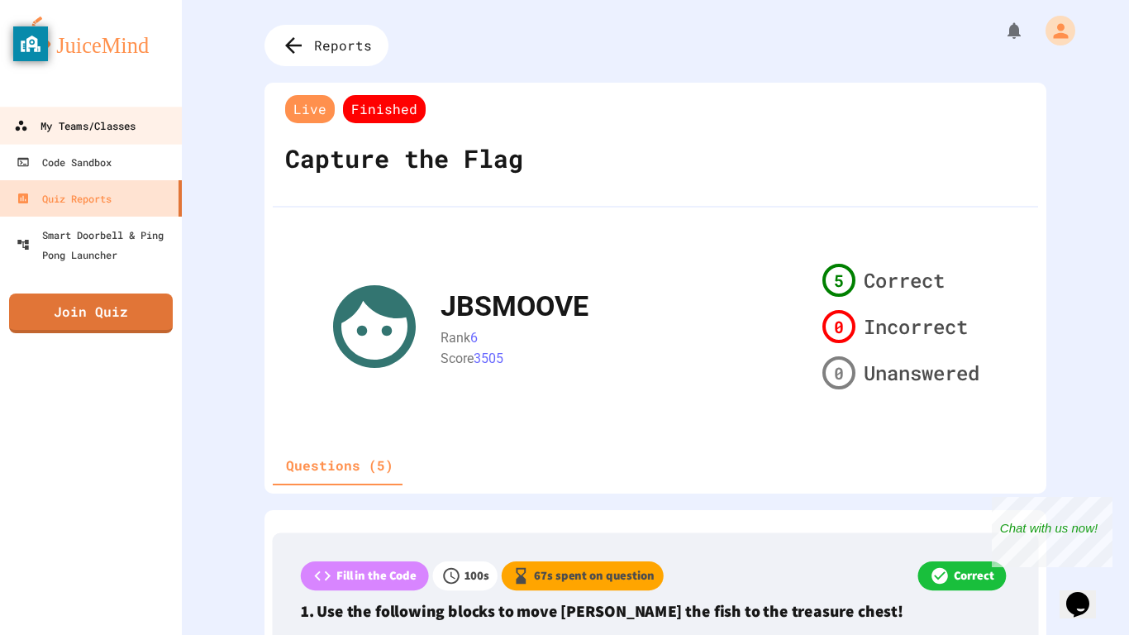
click at [154, 136] on link "My Teams/Classes" at bounding box center [92, 125] width 188 height 37
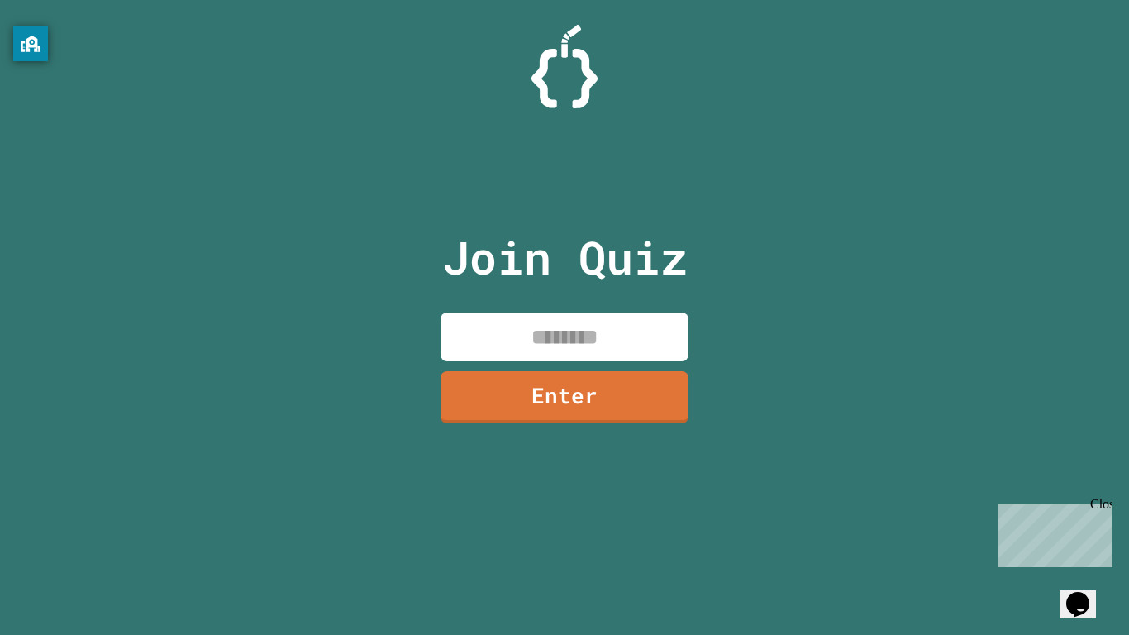
click at [529, 344] on input at bounding box center [564, 336] width 248 height 49
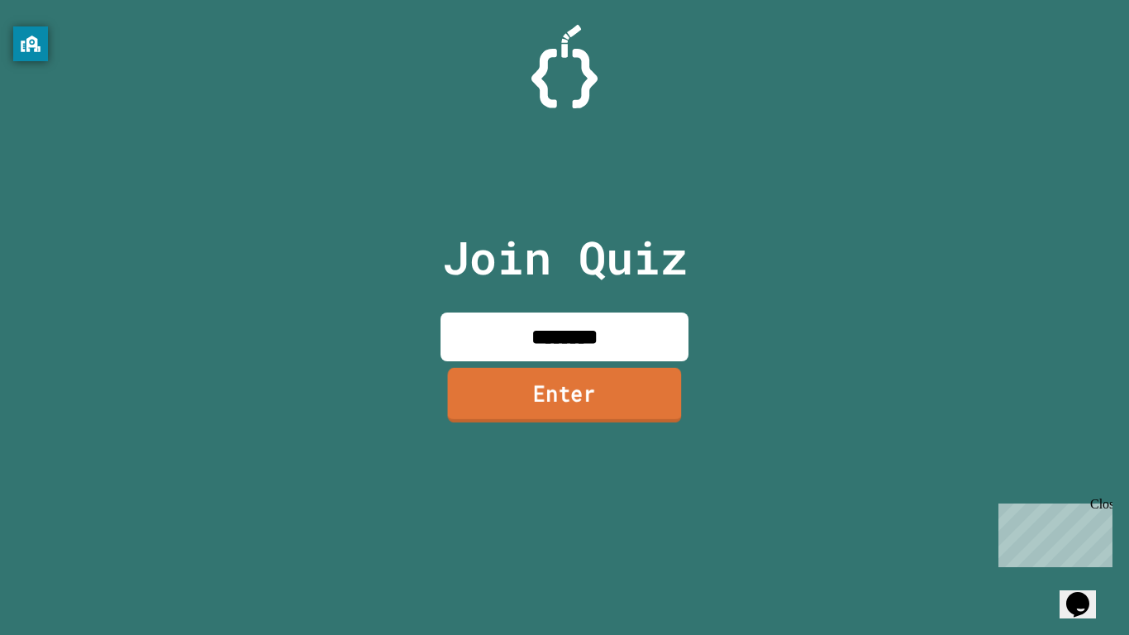
type input "********"
click at [505, 387] on link "Enter" at bounding box center [565, 395] width 234 height 55
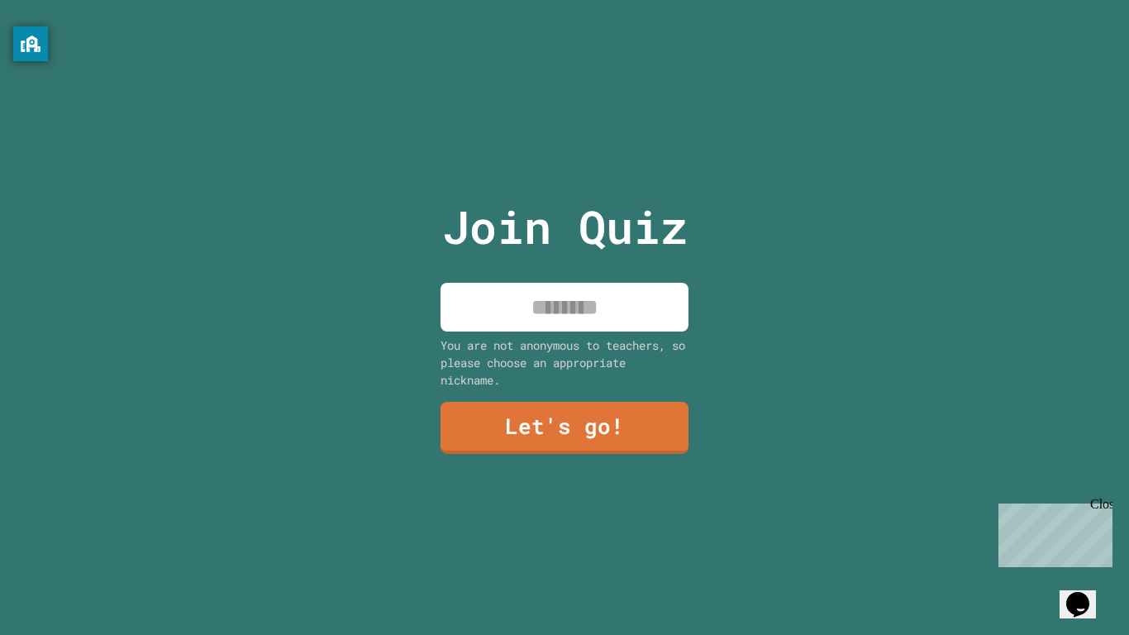
click at [502, 293] on input at bounding box center [564, 307] width 248 height 49
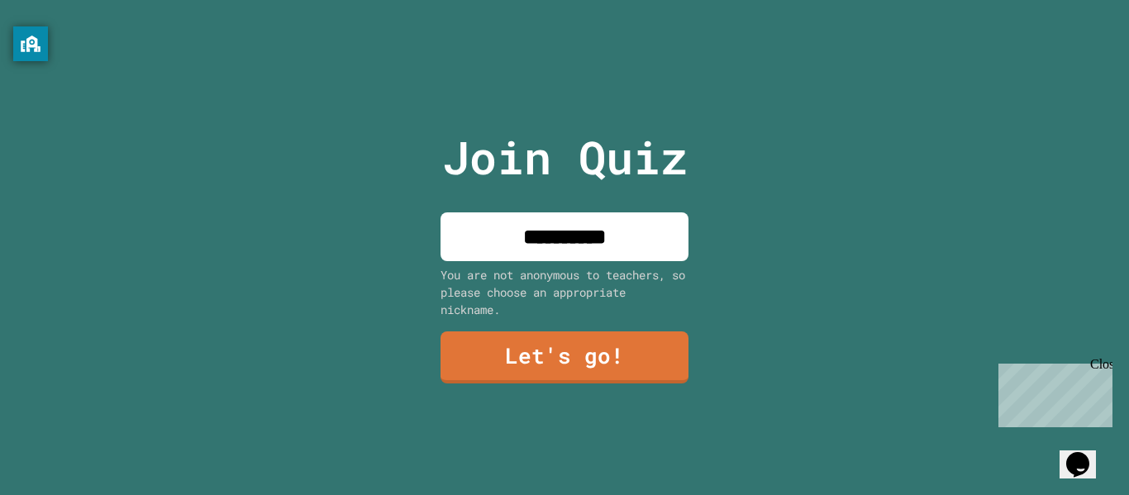
click at [633, 234] on input "**********" at bounding box center [564, 236] width 248 height 49
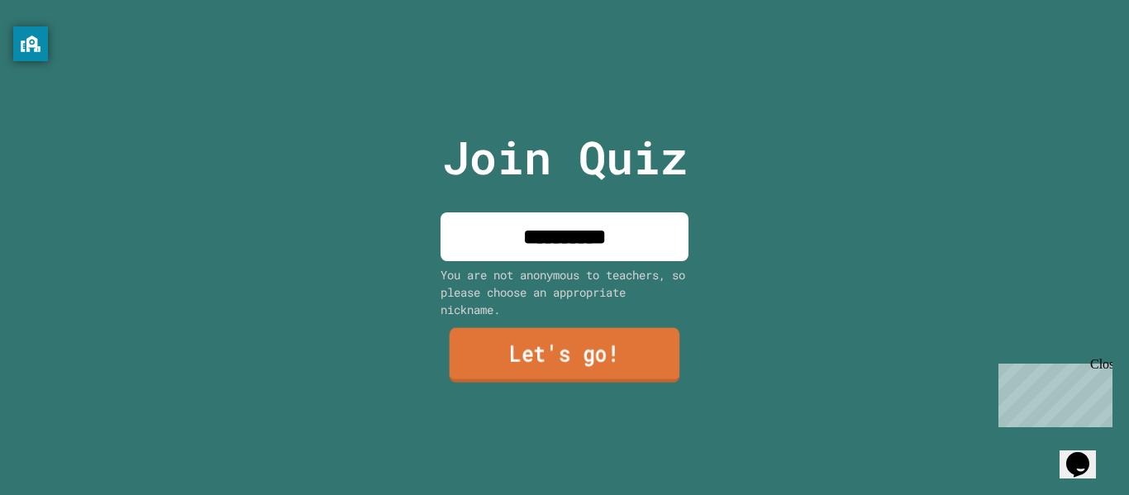
type input "**********"
click at [576, 359] on link "Let's go!" at bounding box center [564, 355] width 231 height 55
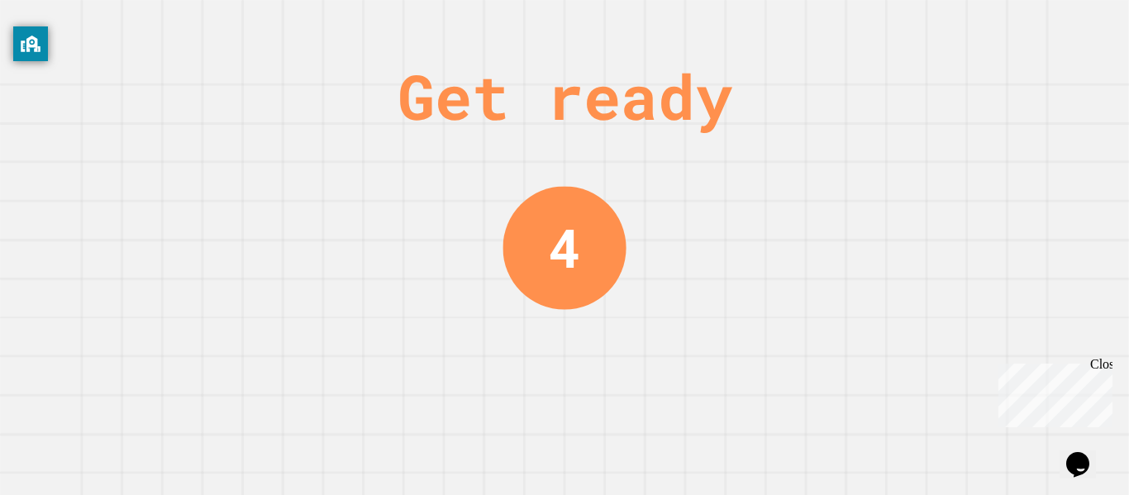
click at [793, 235] on div "Get ready 4" at bounding box center [564, 247] width 1129 height 495
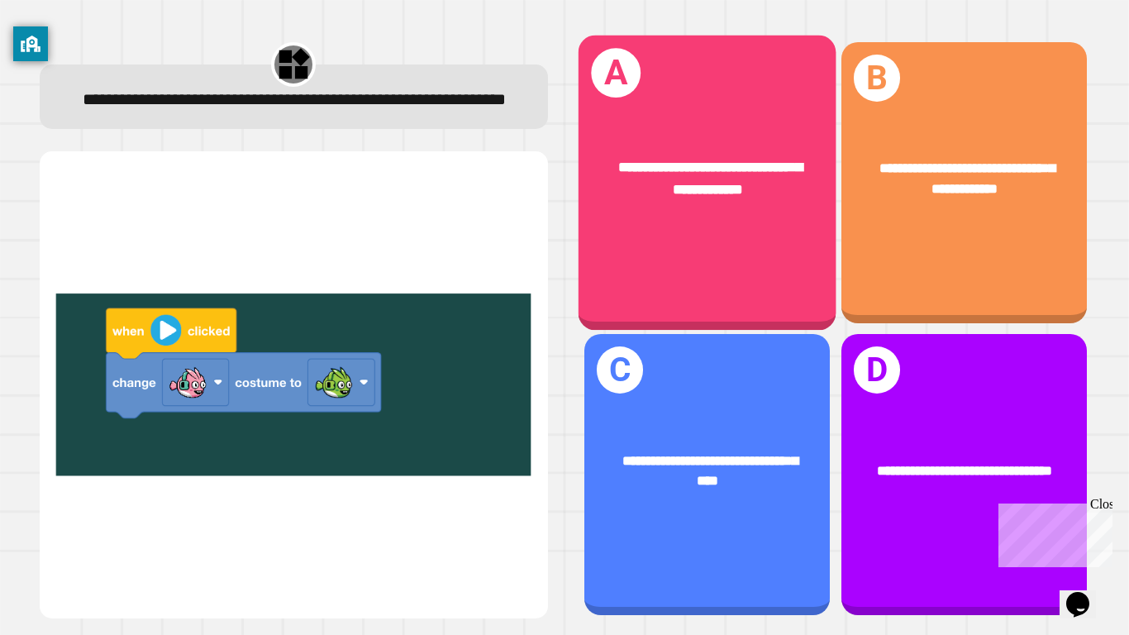
click at [703, 212] on div "**********" at bounding box center [707, 178] width 258 height 100
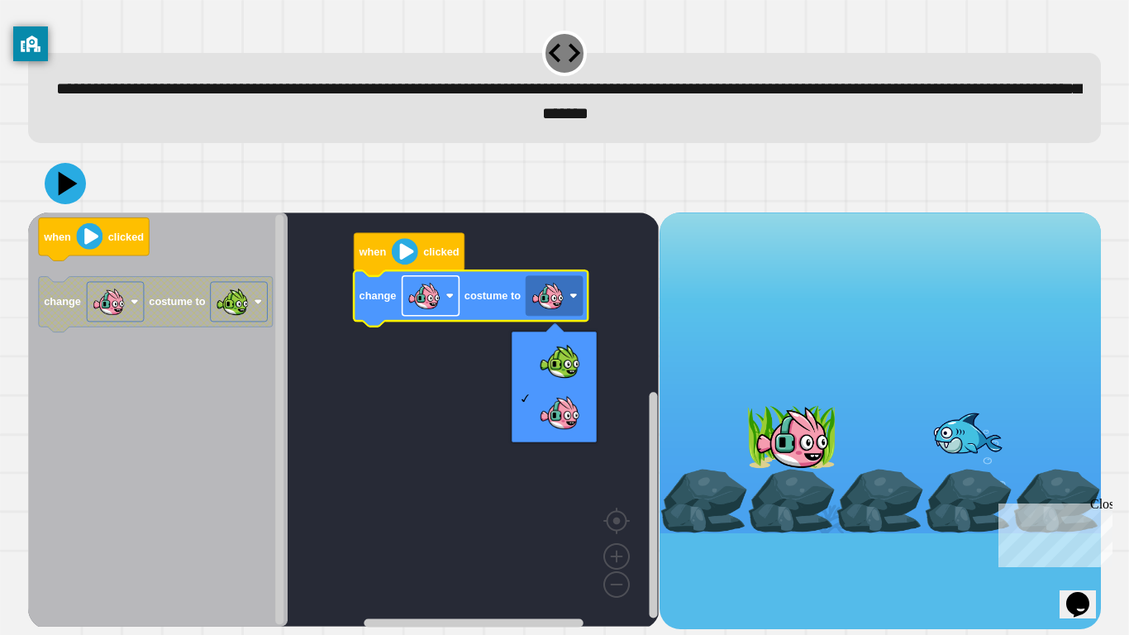
click at [442, 299] on rect "Blockly Workspace" at bounding box center [430, 296] width 57 height 40
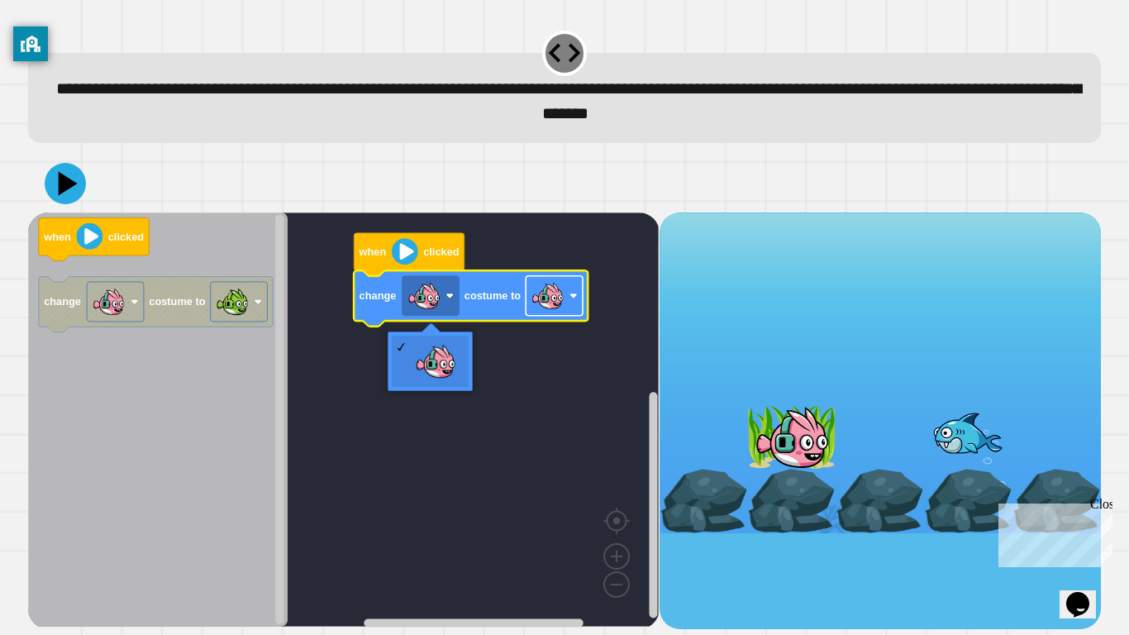
click at [549, 306] on image "Blockly Workspace" at bounding box center [547, 295] width 33 height 33
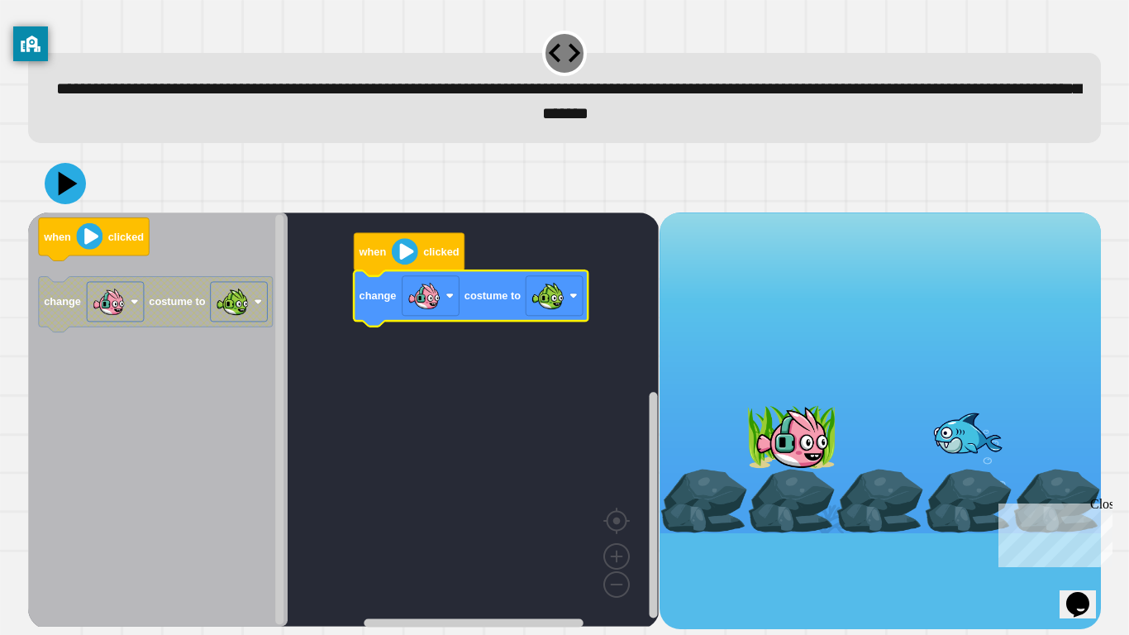
click at [79, 187] on icon at bounding box center [65, 183] width 41 height 41
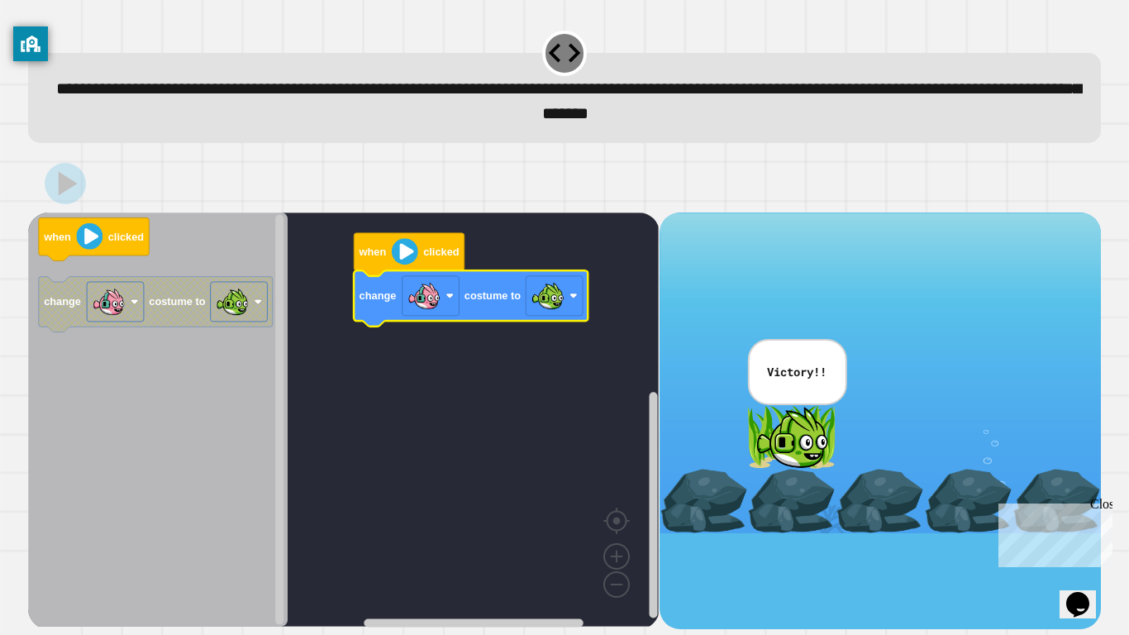
click at [0, 0] on div "Correct!" at bounding box center [0, 0] width 0 height 0
